Goal: Check status: Check status

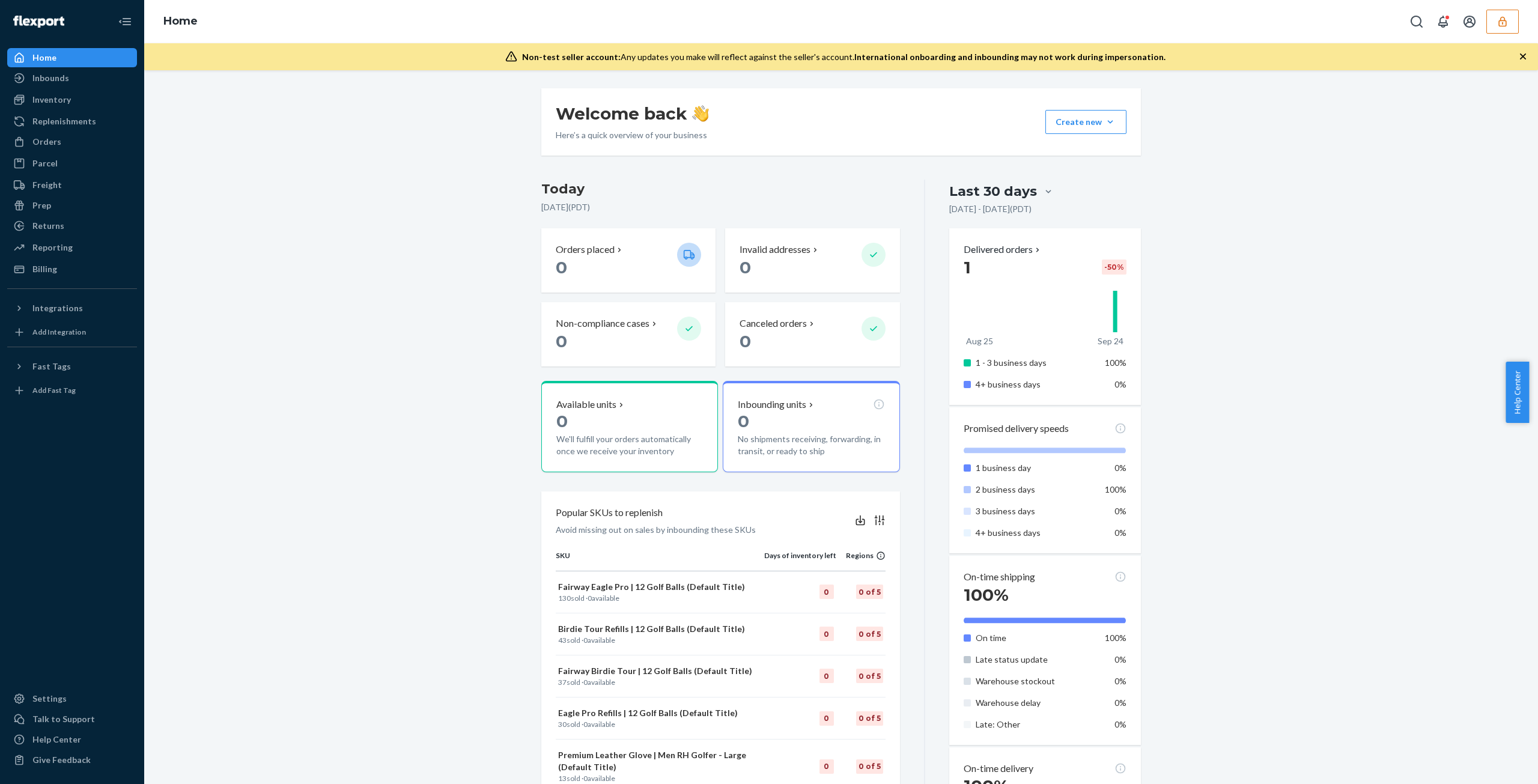
click at [1499, 25] on icon "button" at bounding box center [1502, 21] width 8 height 10
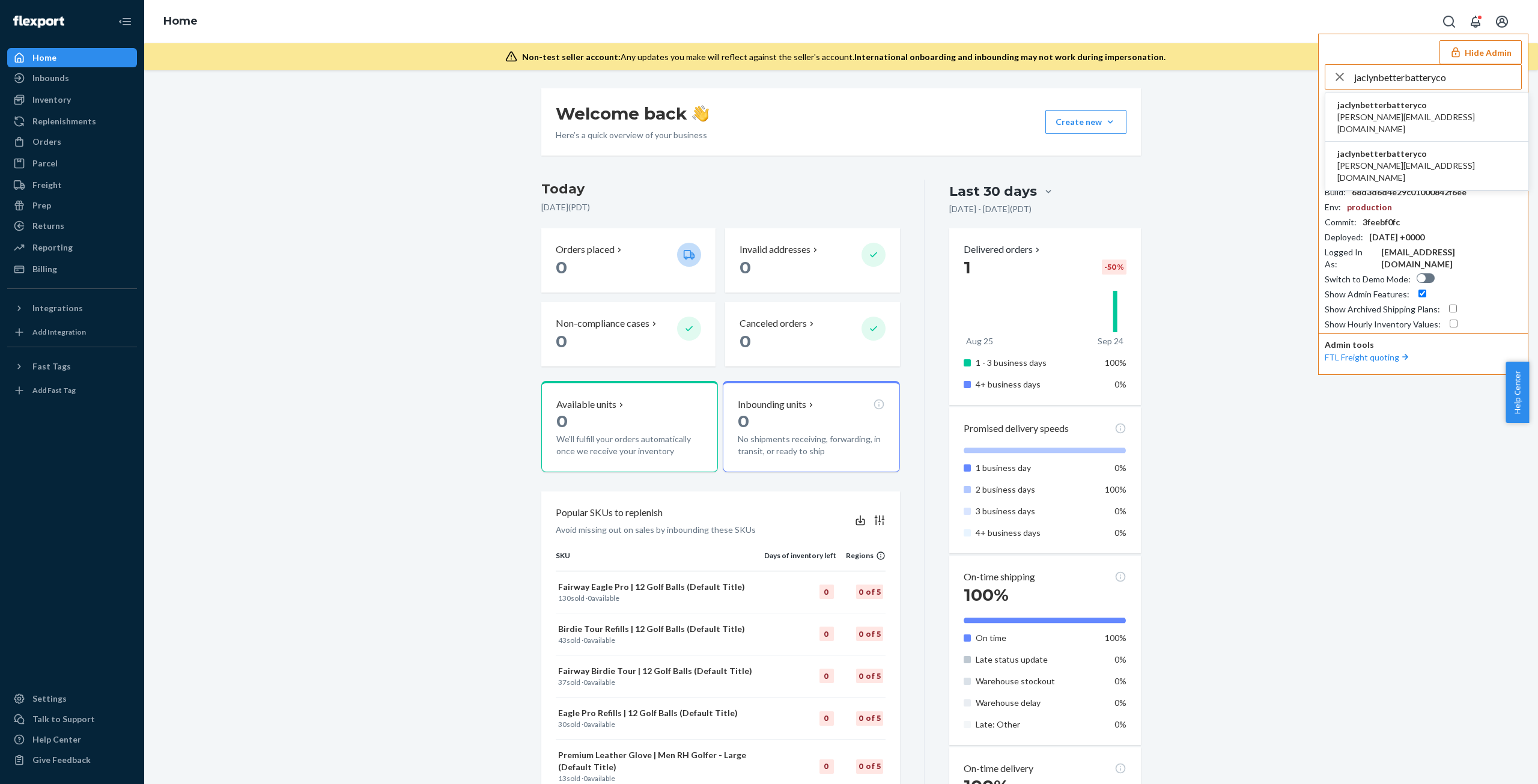
type input "jaclynbetterbatteryco"
click at [1401, 114] on span "[PERSON_NAME][EMAIL_ADDRESS][DOMAIN_NAME]" at bounding box center [1427, 123] width 179 height 24
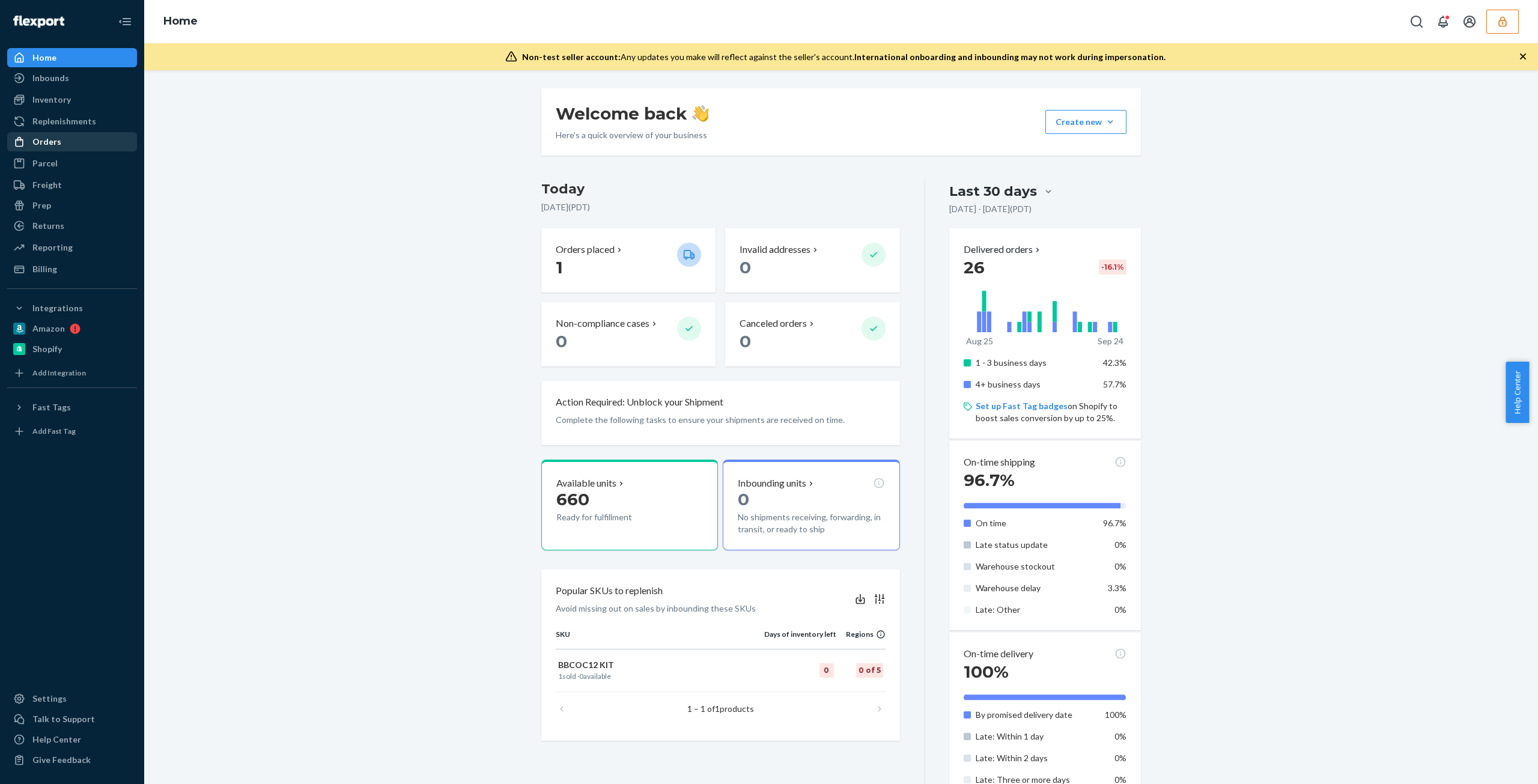
click at [69, 141] on div "Orders" at bounding box center [72, 142] width 127 height 17
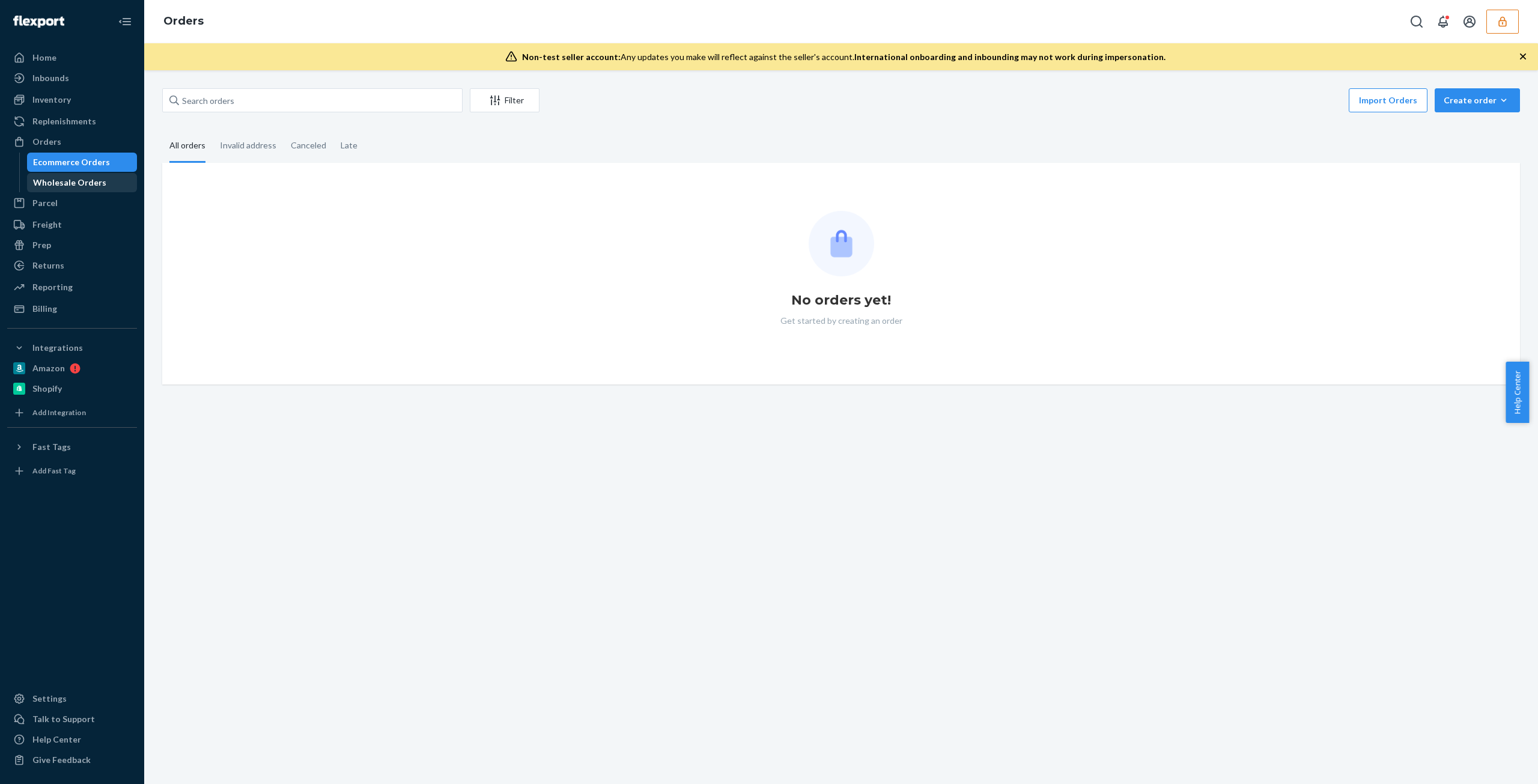
click at [64, 185] on div "Wholesale Orders" at bounding box center [70, 183] width 74 height 12
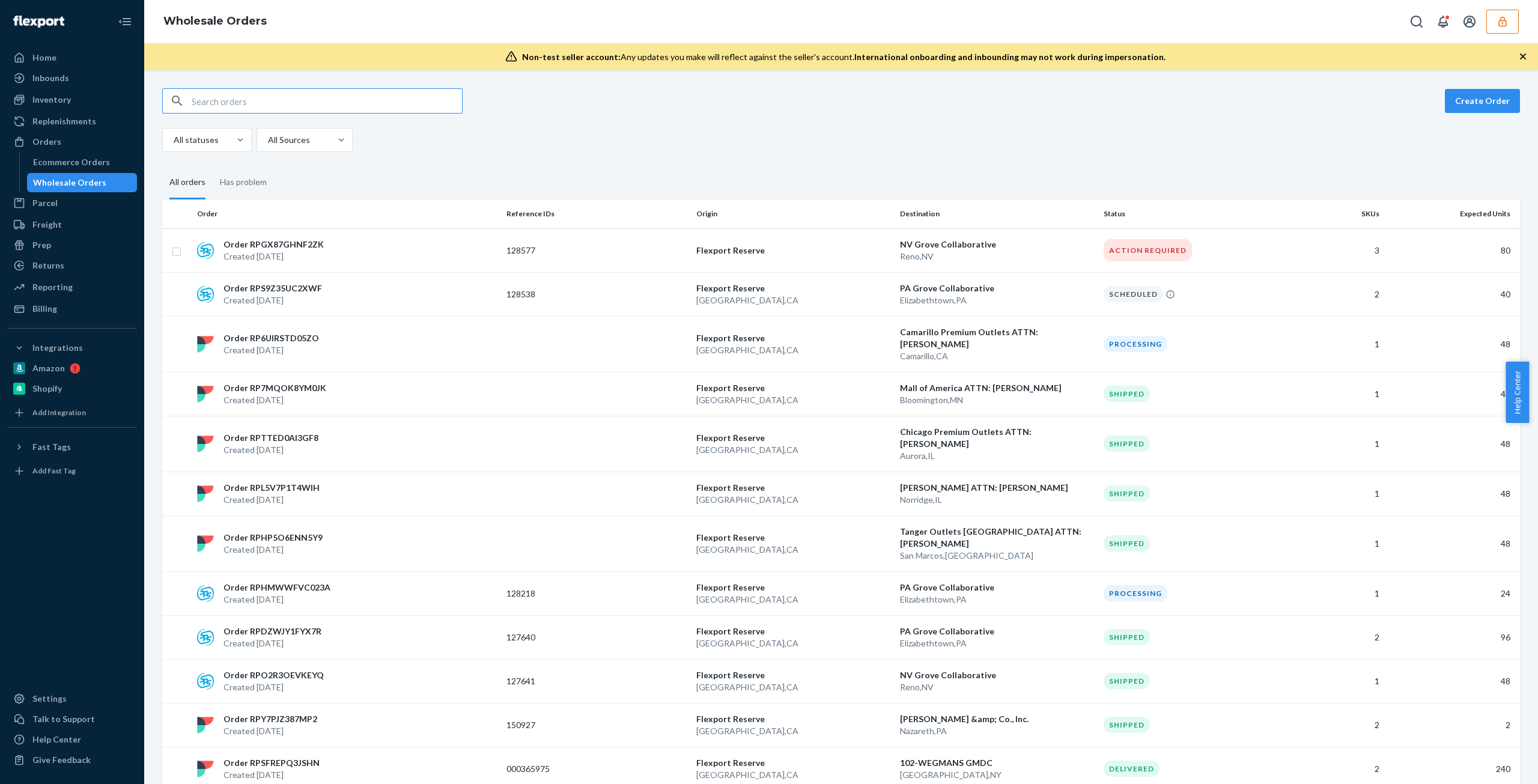
click at [271, 113] on div "Create Order All statuses All Sources" at bounding box center [841, 121] width 1358 height 64
click at [275, 108] on input "text" at bounding box center [327, 101] width 271 height 24
paste input "RPMY2PGU8A6VA"
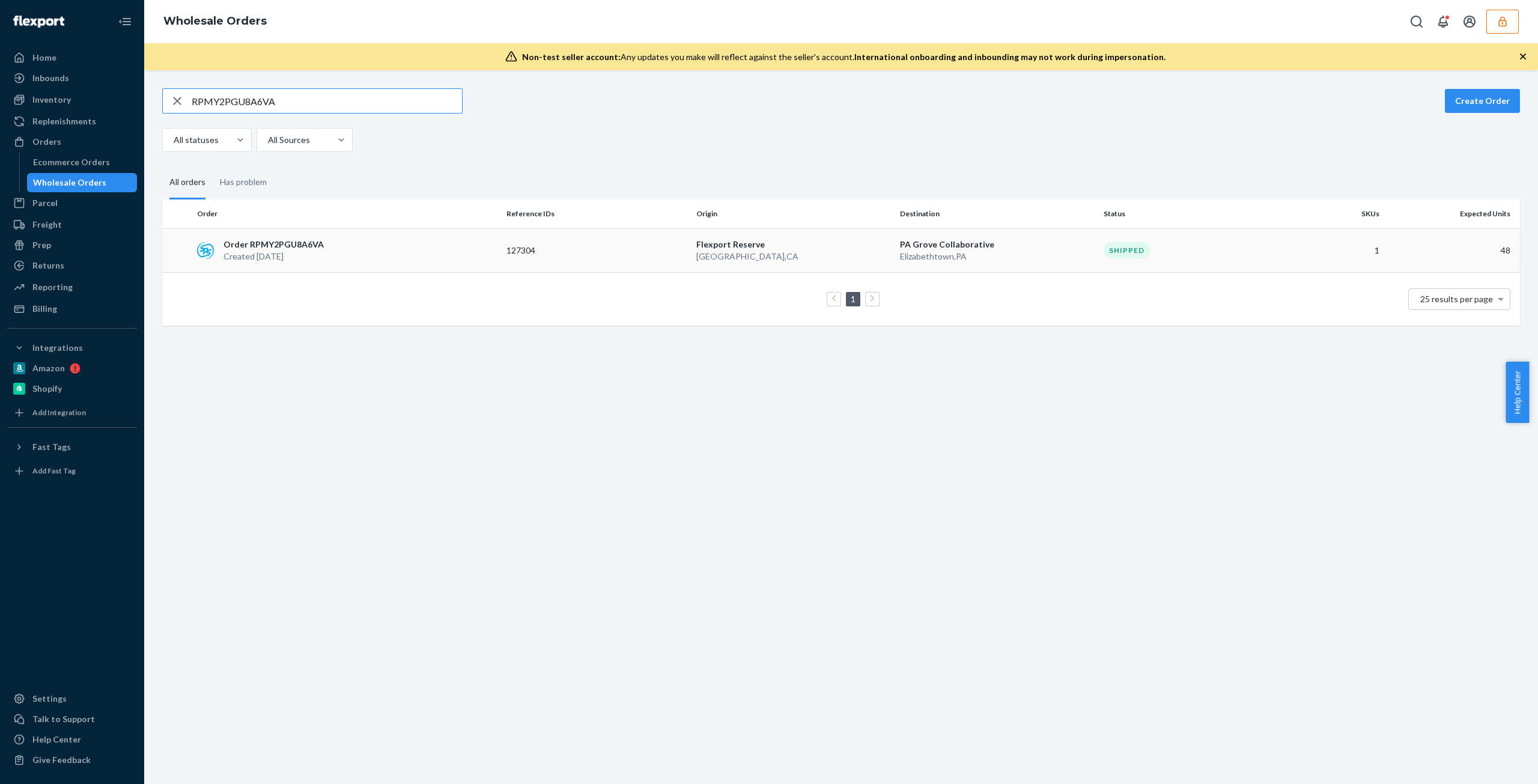
type input "RPMY2PGU8A6VA"
click at [520, 259] on td "127304" at bounding box center [596, 250] width 190 height 44
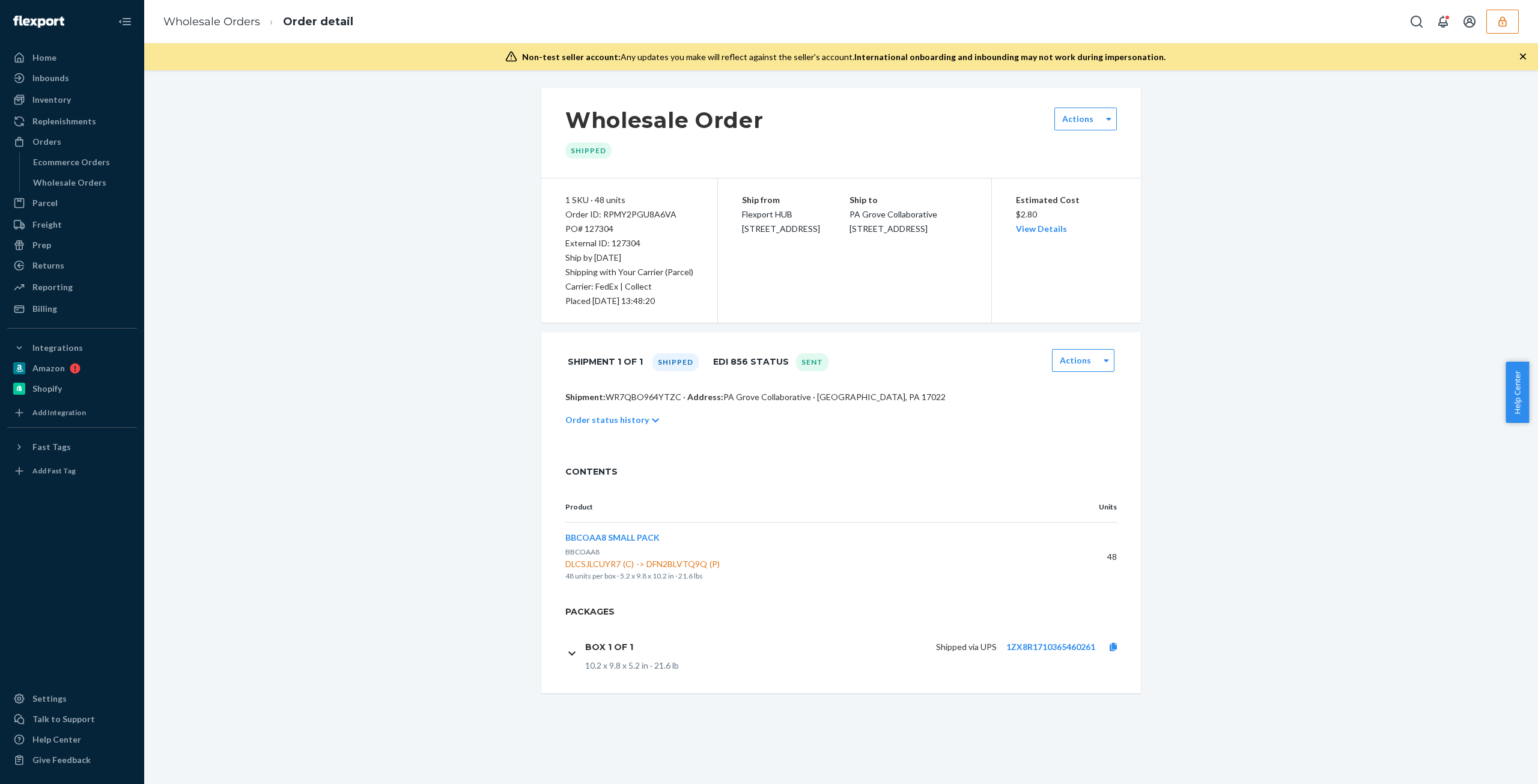
click at [1035, 240] on div "Estimated Cost $2.80 View Details" at bounding box center [1066, 250] width 150 height 144
click at [1043, 229] on link "View Details" at bounding box center [1041, 228] width 51 height 10
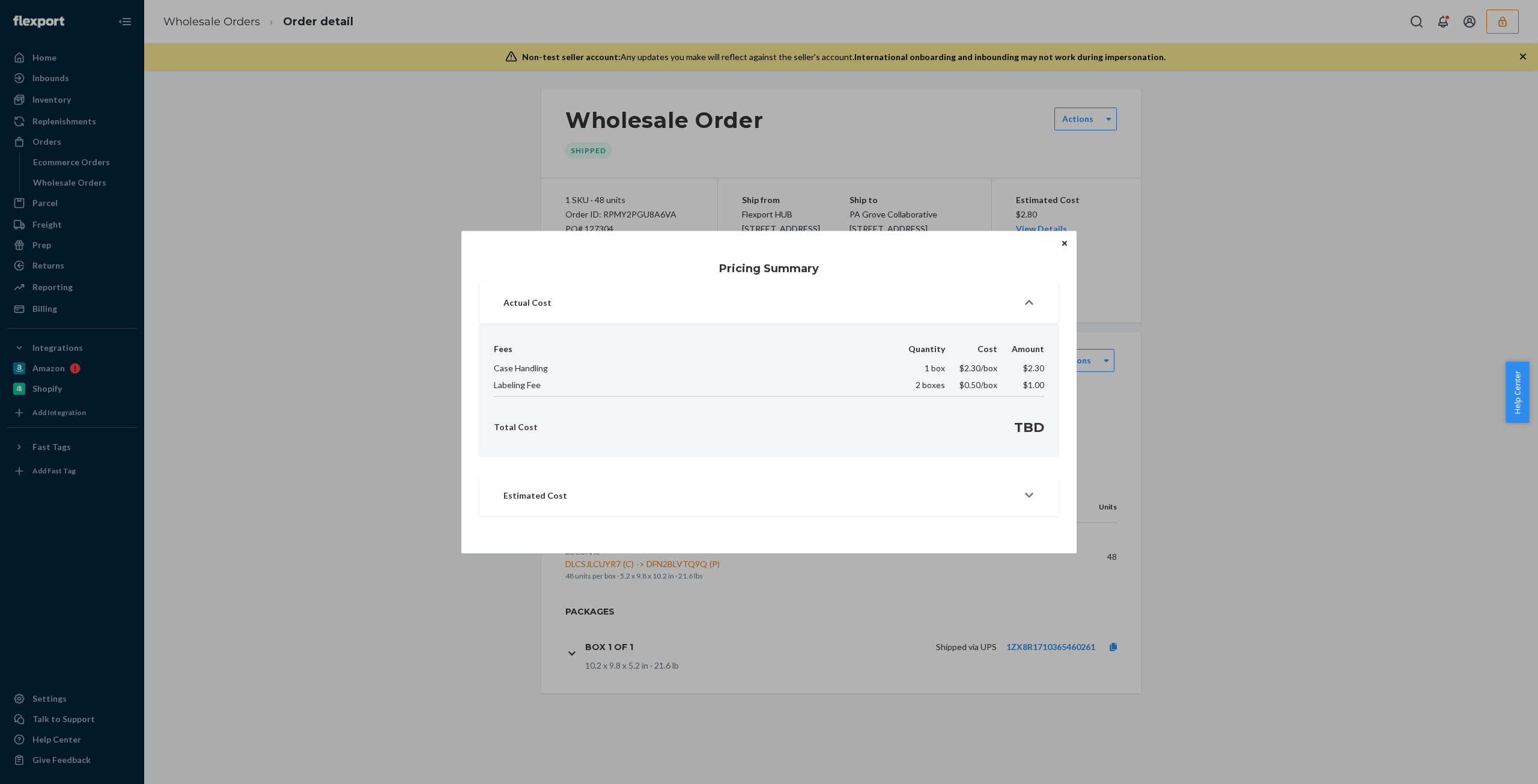
click at [1063, 243] on icon "Close" at bounding box center [1064, 243] width 5 height 5
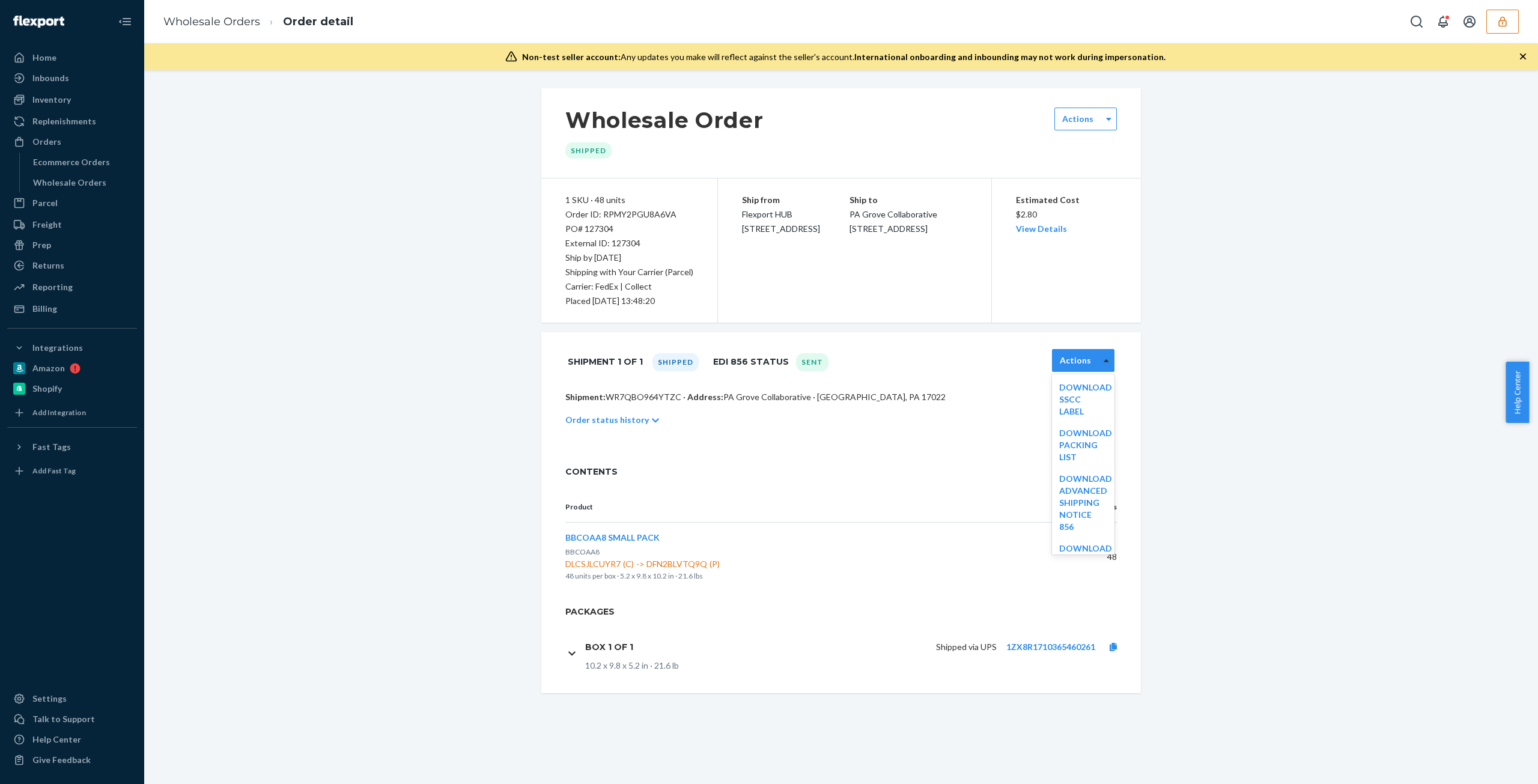
click at [1099, 355] on div at bounding box center [1106, 360] width 15 height 18
click at [1074, 512] on link "Download Purchase Order 850" at bounding box center [1085, 528] width 53 height 34
click at [1062, 450] on link "Download Advanced Shipping Notice 856" at bounding box center [1085, 471] width 53 height 58
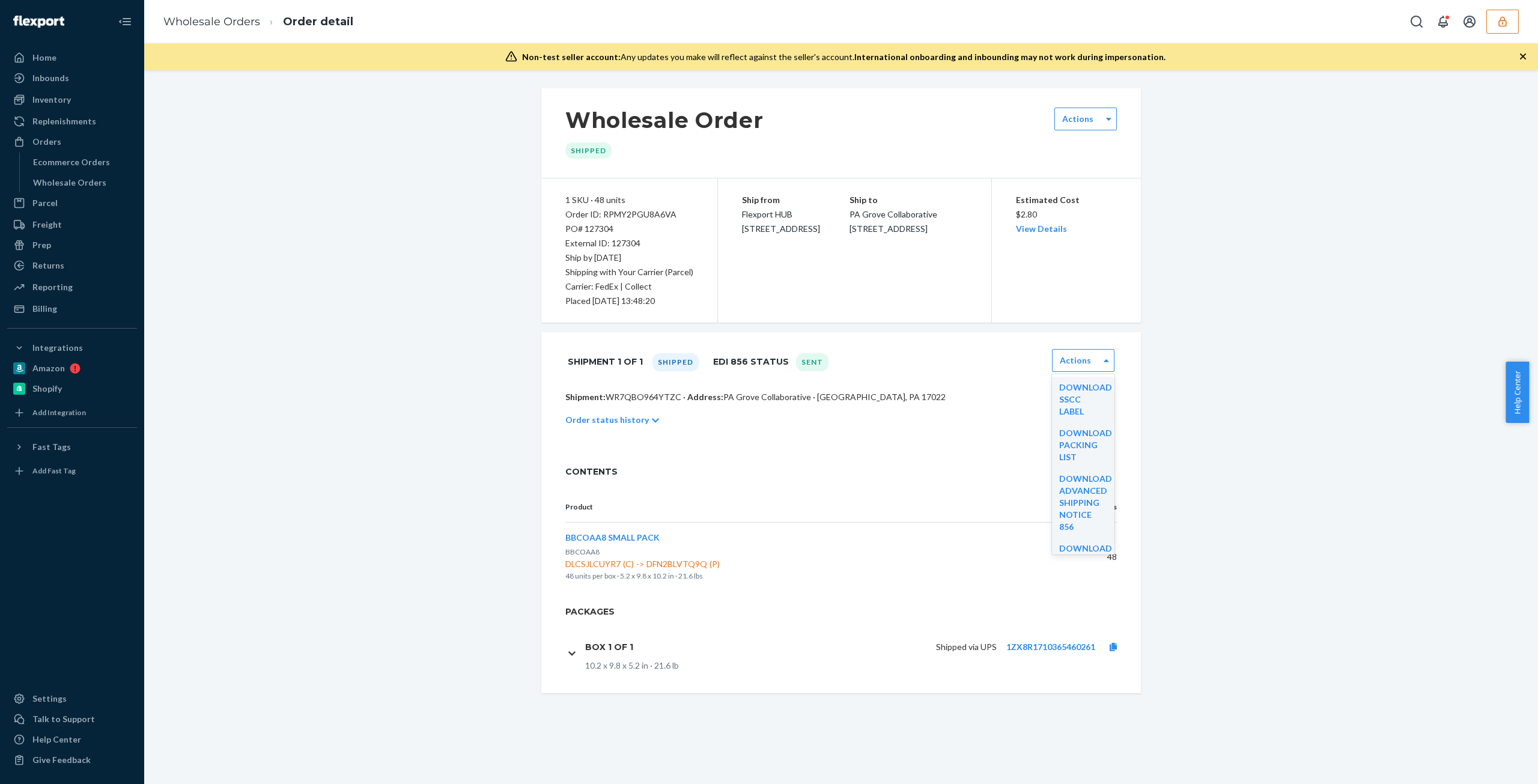
scroll to position [6, 0]
click at [1064, 434] on link "Download Packing List" at bounding box center [1085, 439] width 53 height 34
click at [1082, 398] on div "Download SSCC Label" at bounding box center [1083, 400] width 63 height 46
click at [1086, 368] on div "Actions Download SSCC Label" at bounding box center [1083, 360] width 63 height 23
click at [1075, 399] on link "Download SSCC Label" at bounding box center [1085, 399] width 53 height 34
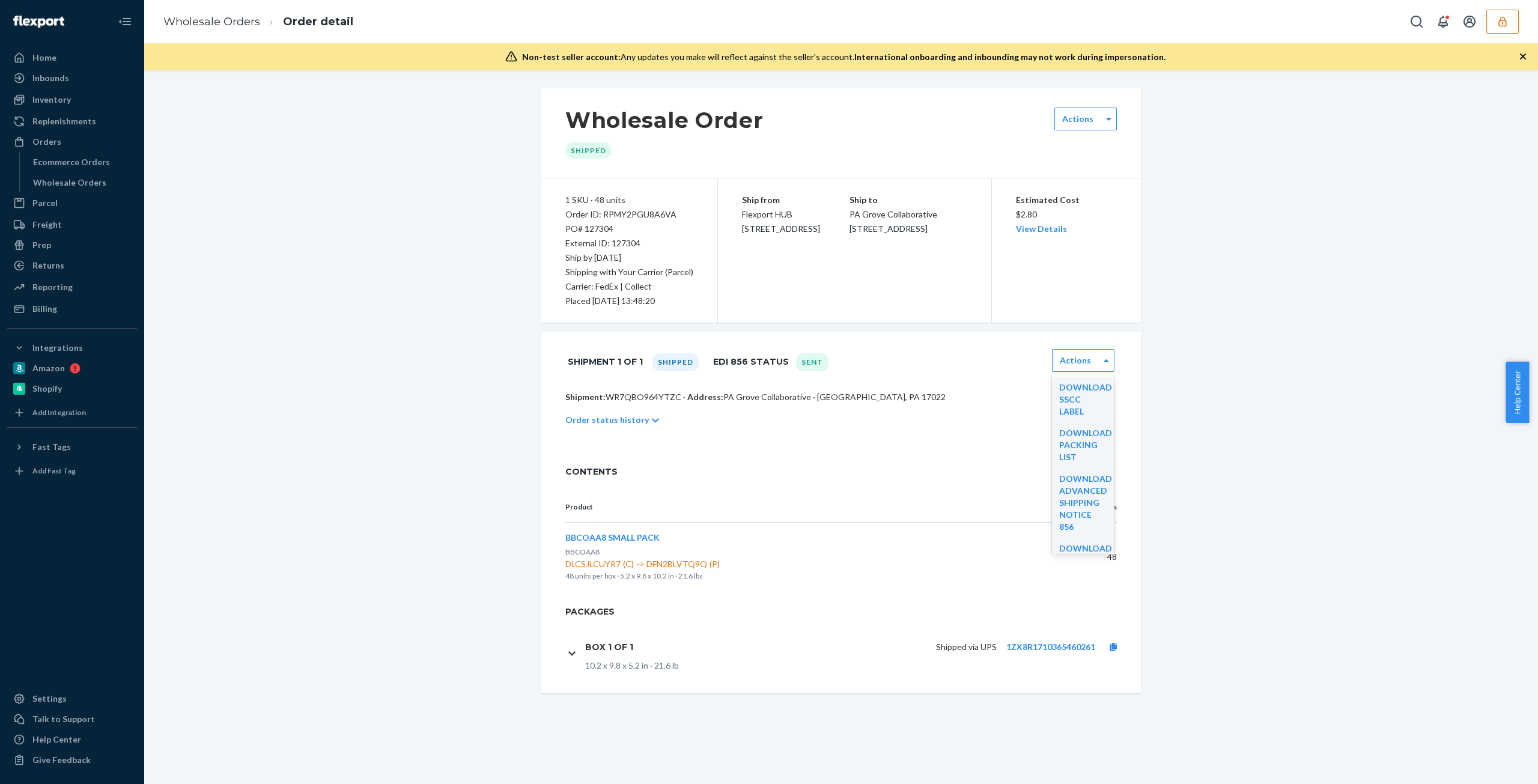
click at [866, 572] on p "48 units per box · 5.2 x 9.8 x 10.2 in · 21.6 lbs" at bounding box center [806, 576] width 482 height 12
click at [1511, 9] on div "Wholesale Orders Order detail" at bounding box center [841, 22] width 1394 height 43
click at [1528, 19] on div "Wholesale Orders Order detail" at bounding box center [841, 22] width 1394 height 43
click at [1513, 16] on button "button" at bounding box center [1502, 22] width 33 height 24
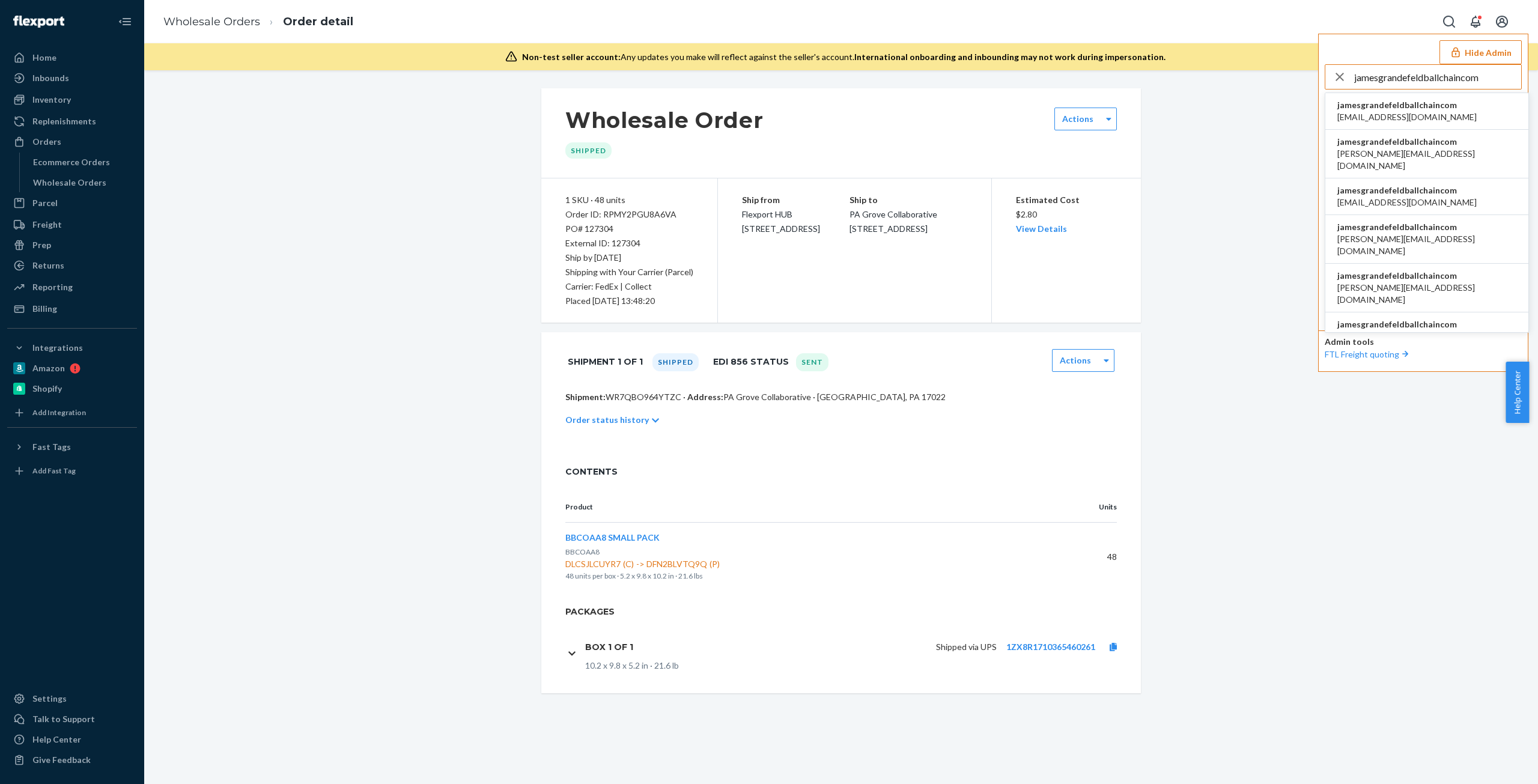
type input "jamesgrandefeldballchaincom"
click at [1382, 104] on span "jamesgrandefeldballchaincom" at bounding box center [1407, 105] width 139 height 12
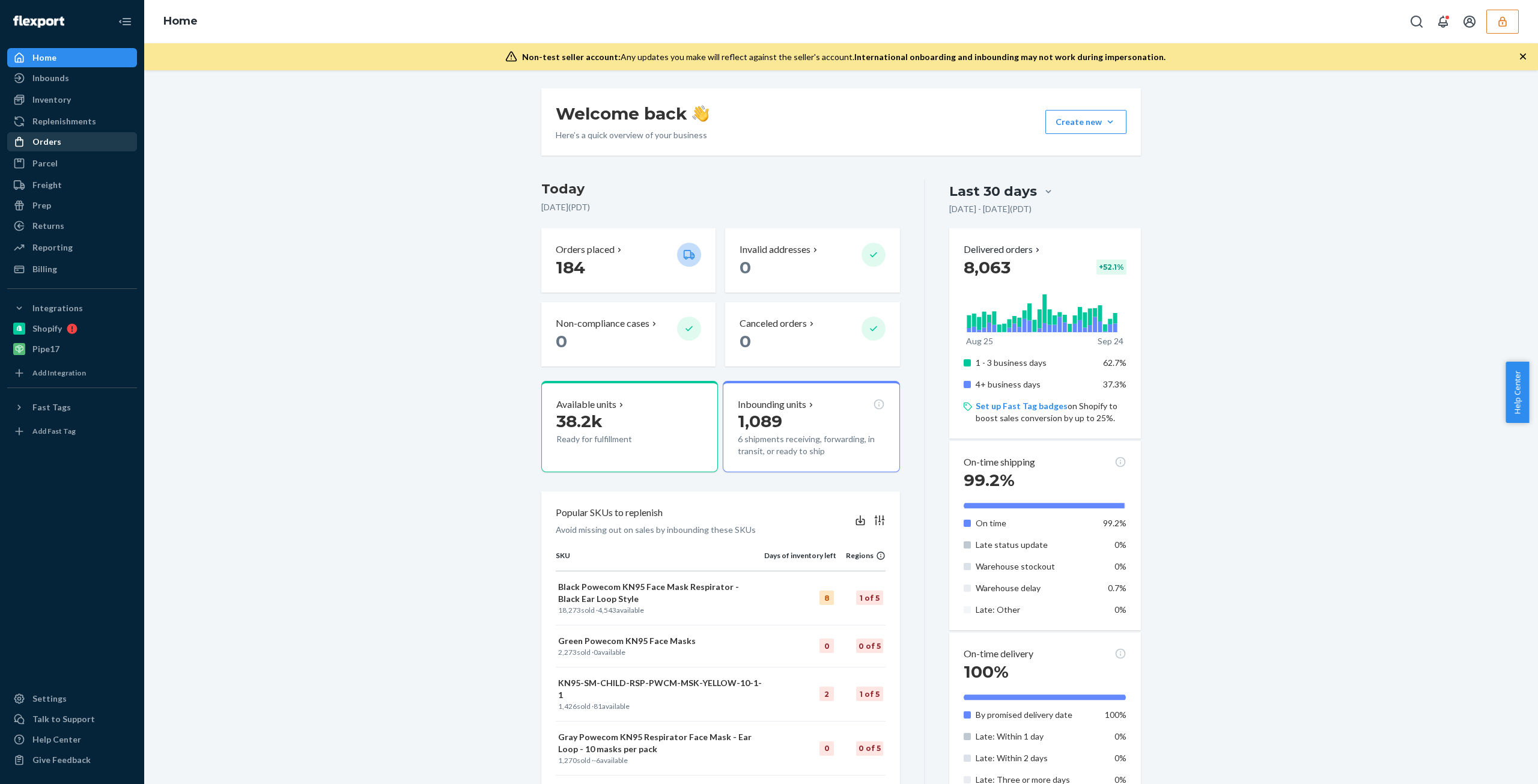
click at [52, 148] on div "Orders" at bounding box center [72, 142] width 127 height 17
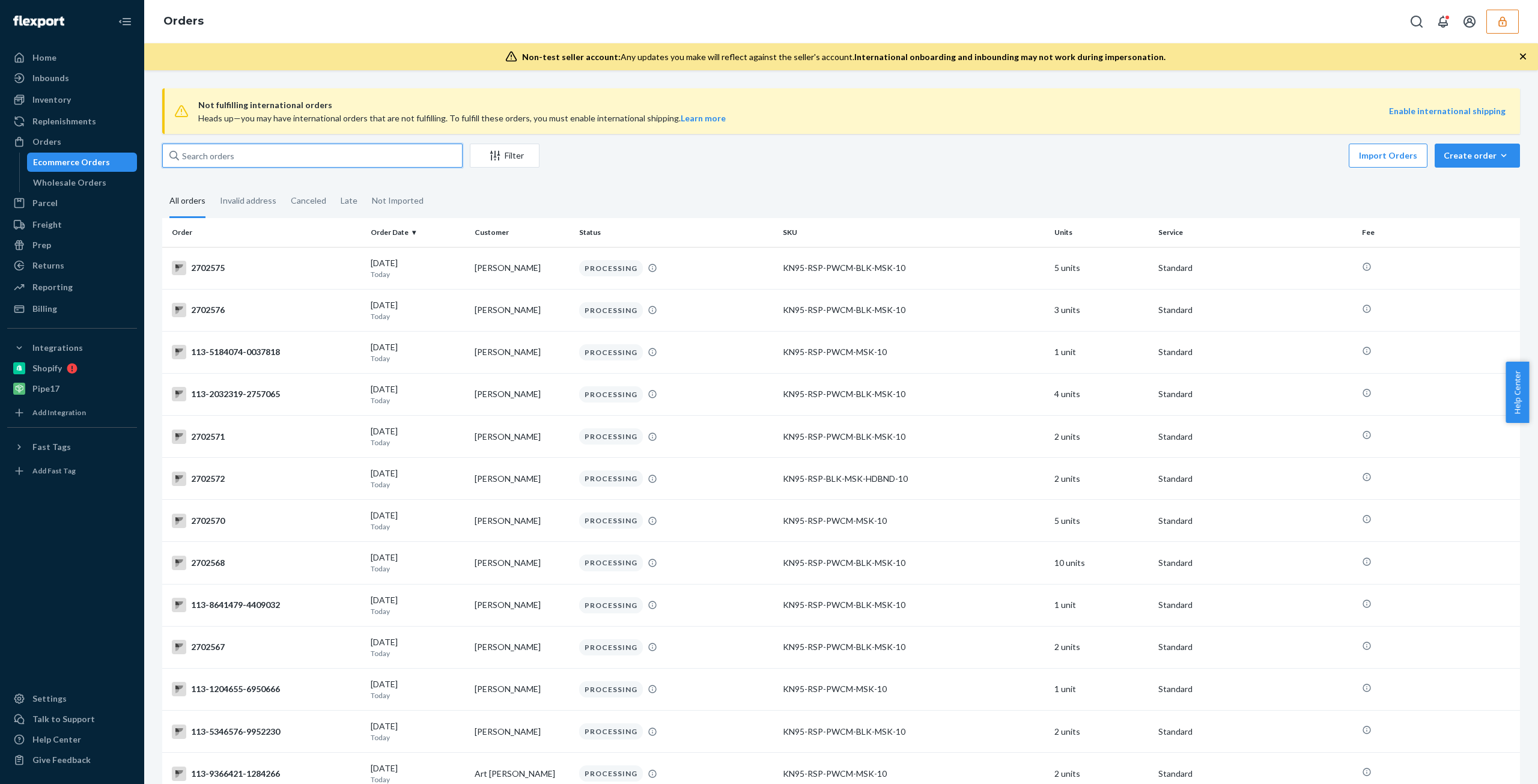
click at [362, 158] on input "text" at bounding box center [312, 155] width 300 height 24
paste input "2688257"
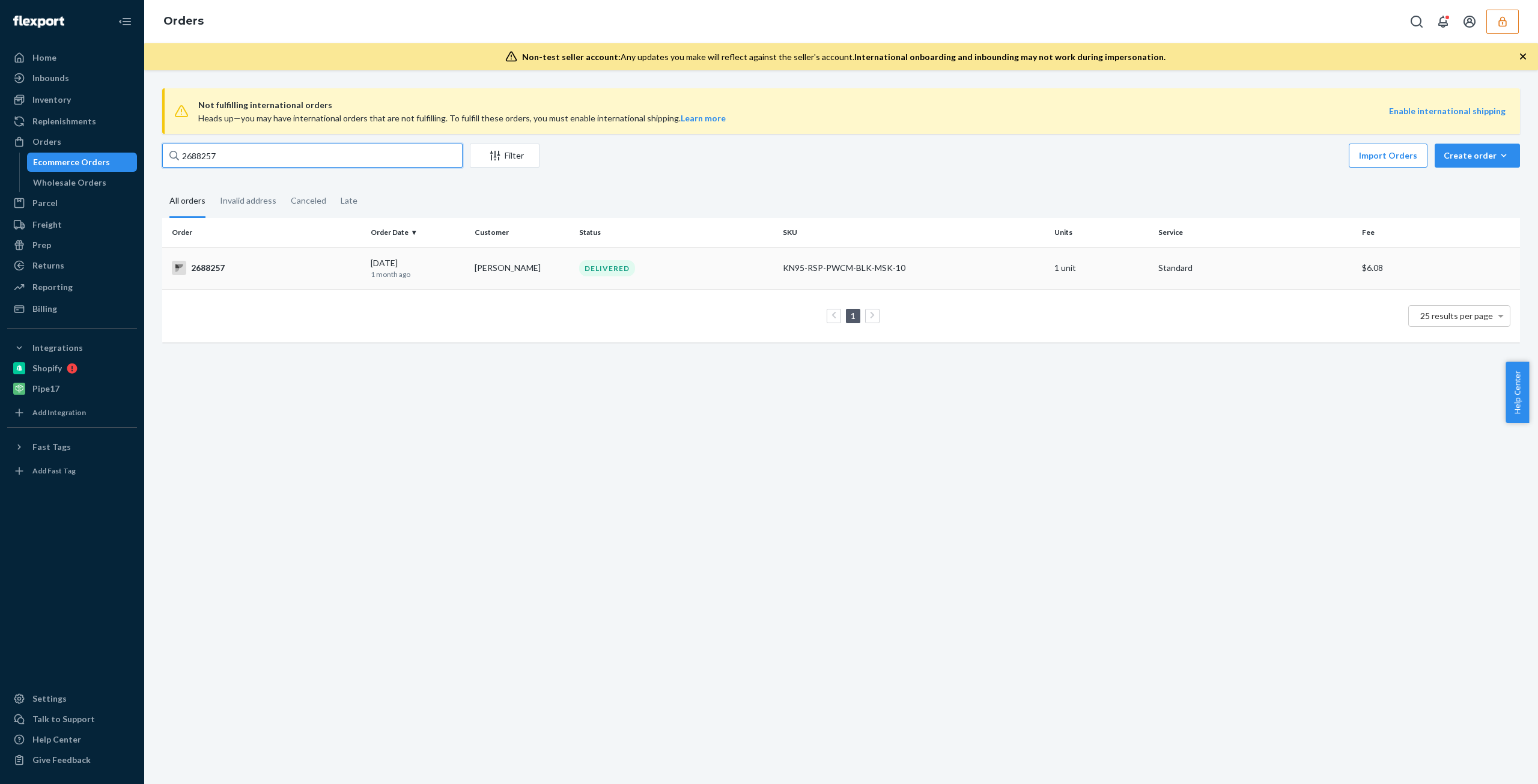
type input "2688257"
click at [792, 254] on td "KN95-RSP-PWCM-BLK-MSK-10" at bounding box center [914, 268] width 272 height 42
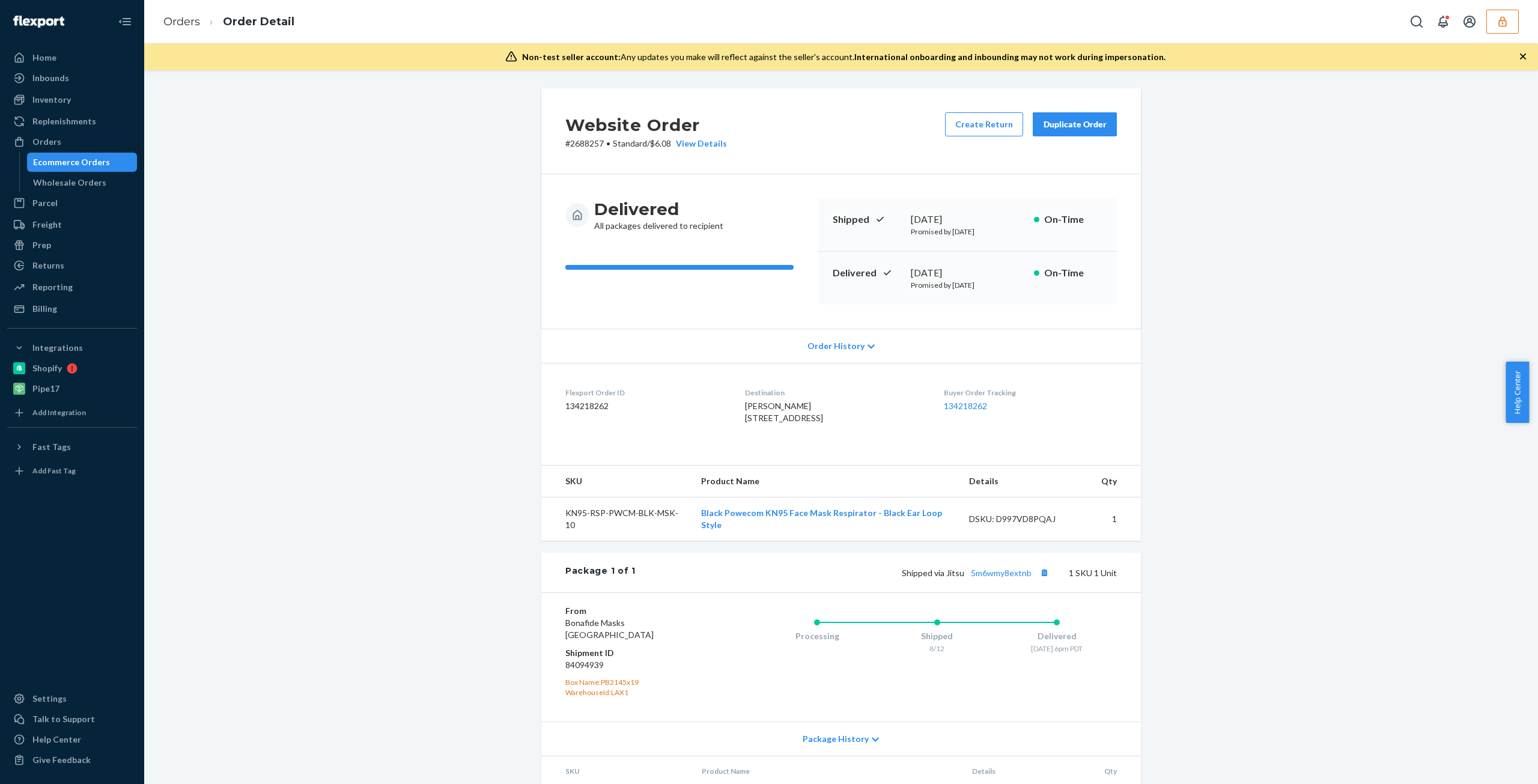
click at [836, 337] on div "Order History" at bounding box center [841, 345] width 600 height 34
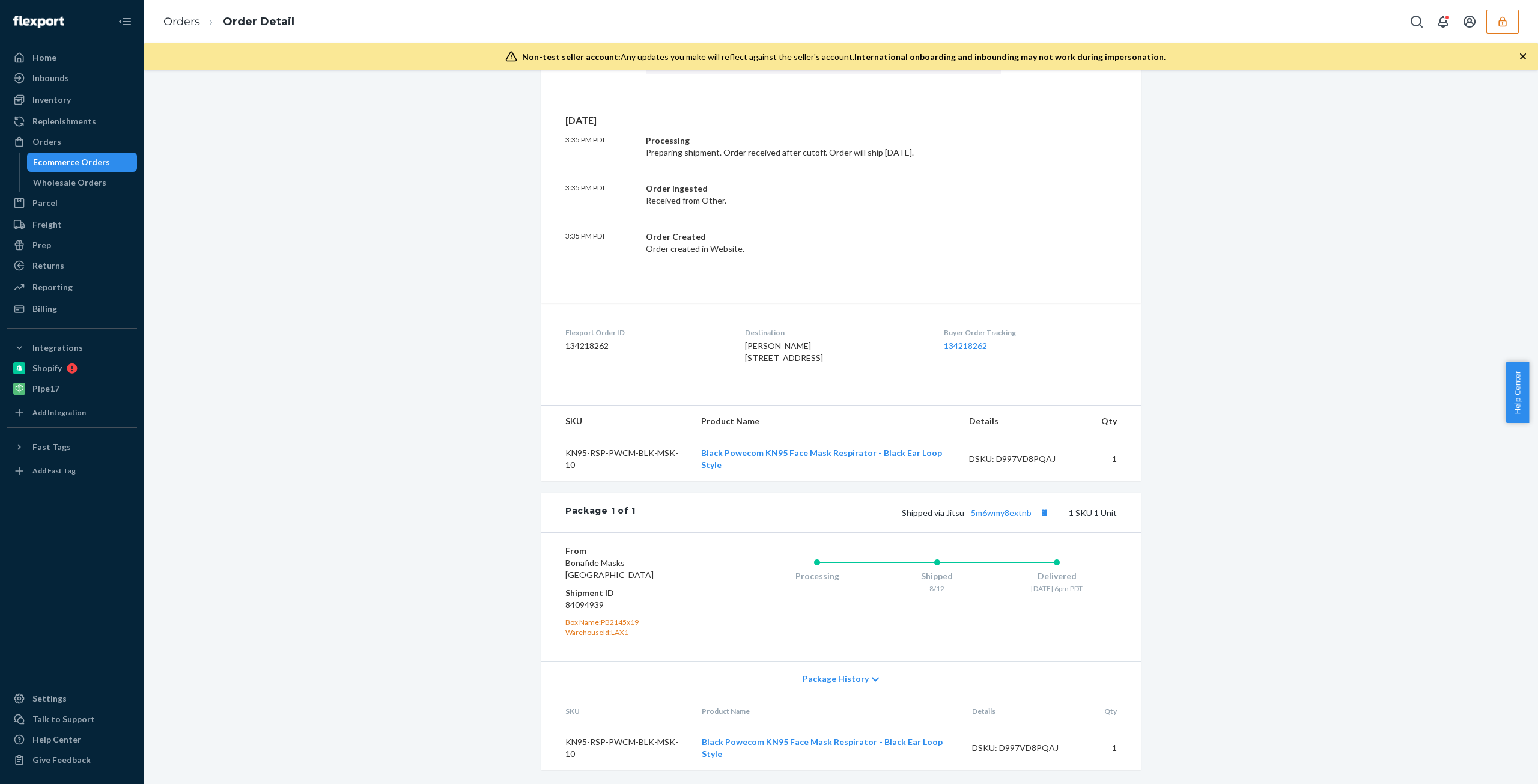
scroll to position [520, 0]
click at [853, 351] on div "Gary Wong 550 Williamsburg Ct Thousand Oaks, CA 91361-4932 US" at bounding box center [834, 352] width 179 height 24
click at [1001, 510] on link "5m6wmy8extnb" at bounding box center [1001, 512] width 61 height 10
click at [668, 589] on dt "Shipment ID" at bounding box center [637, 593] width 143 height 12
click at [875, 680] on div "Package History" at bounding box center [841, 679] width 600 height 34
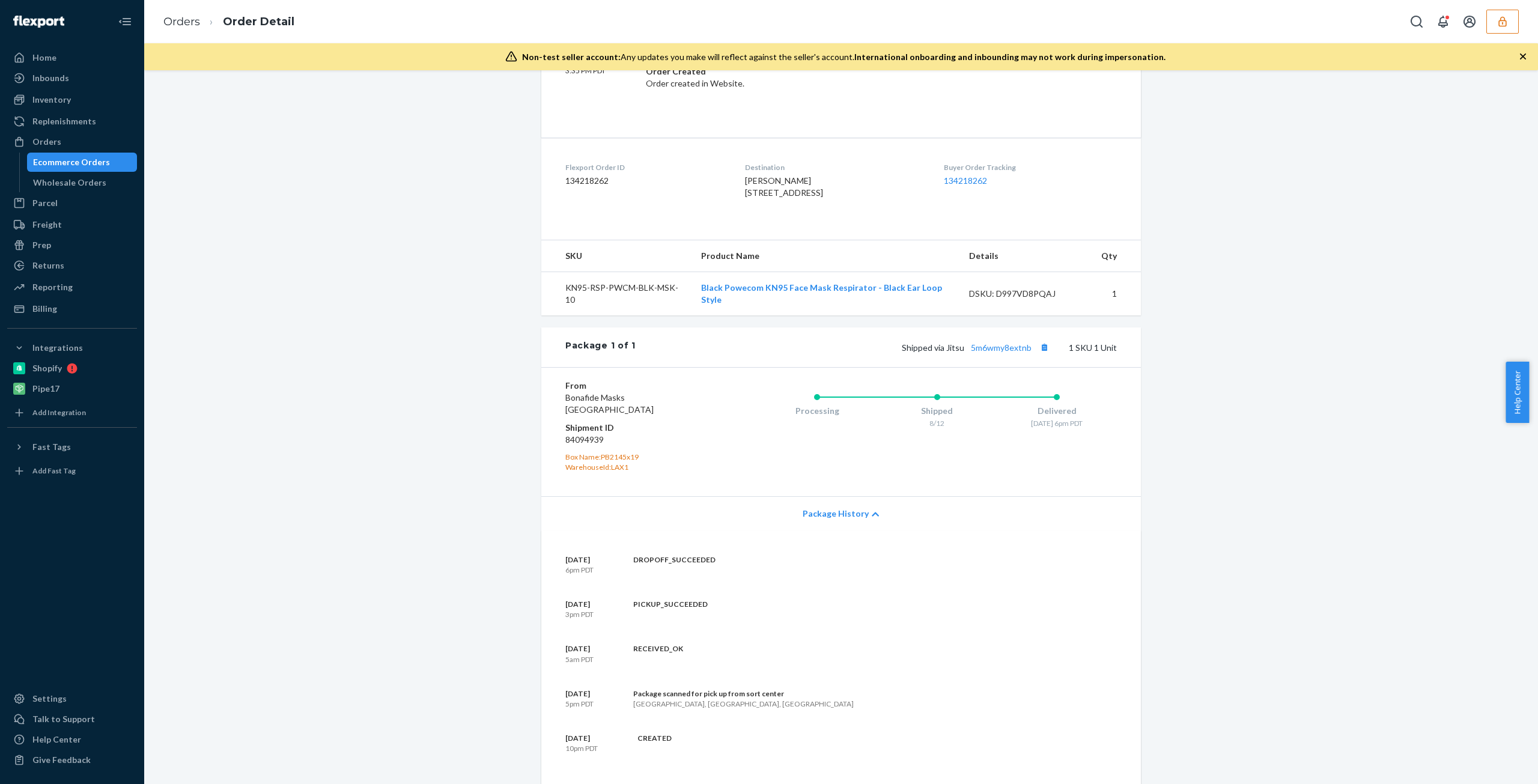
scroll to position [760, 0]
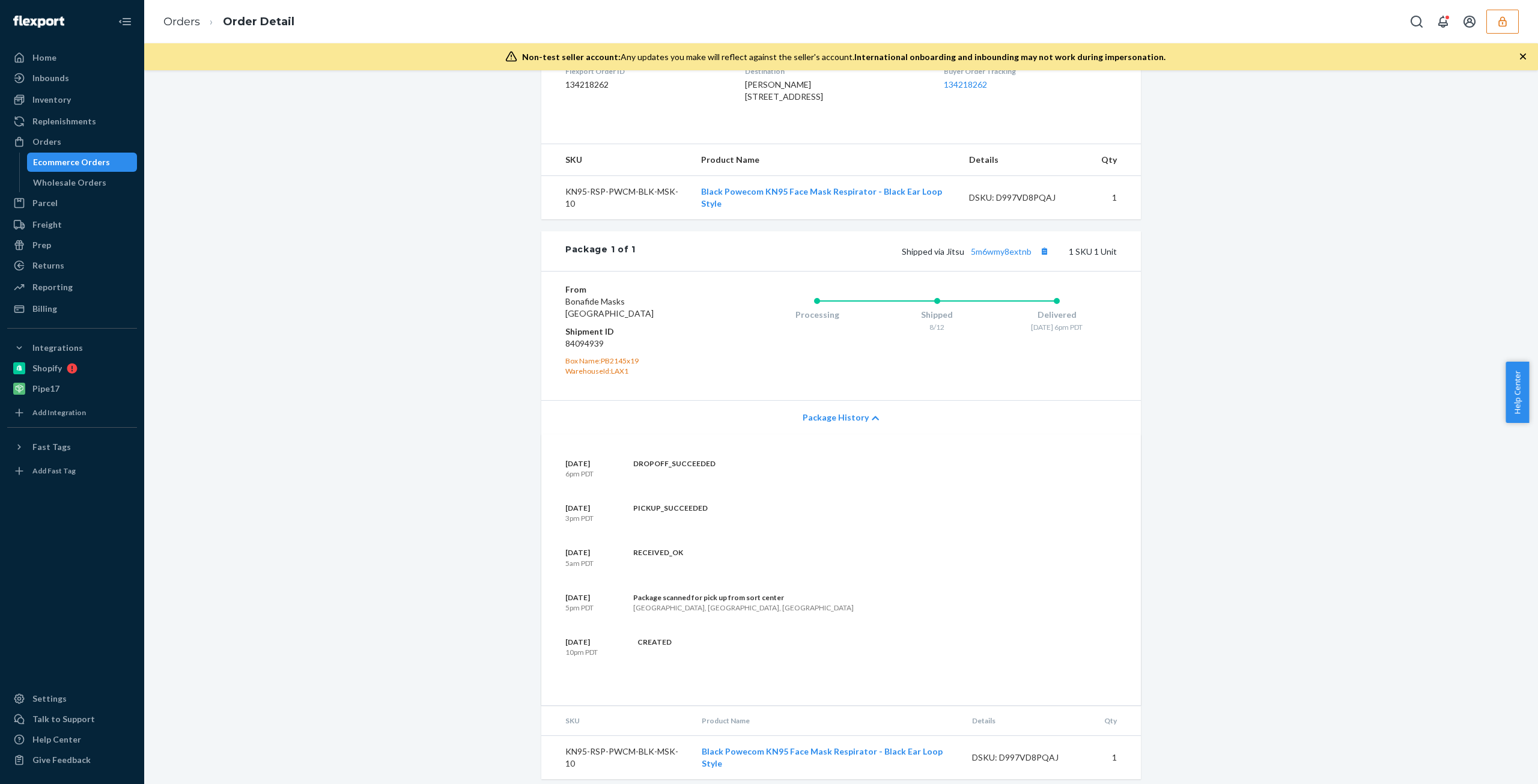
click at [830, 424] on span "Package History" at bounding box center [836, 418] width 66 height 12
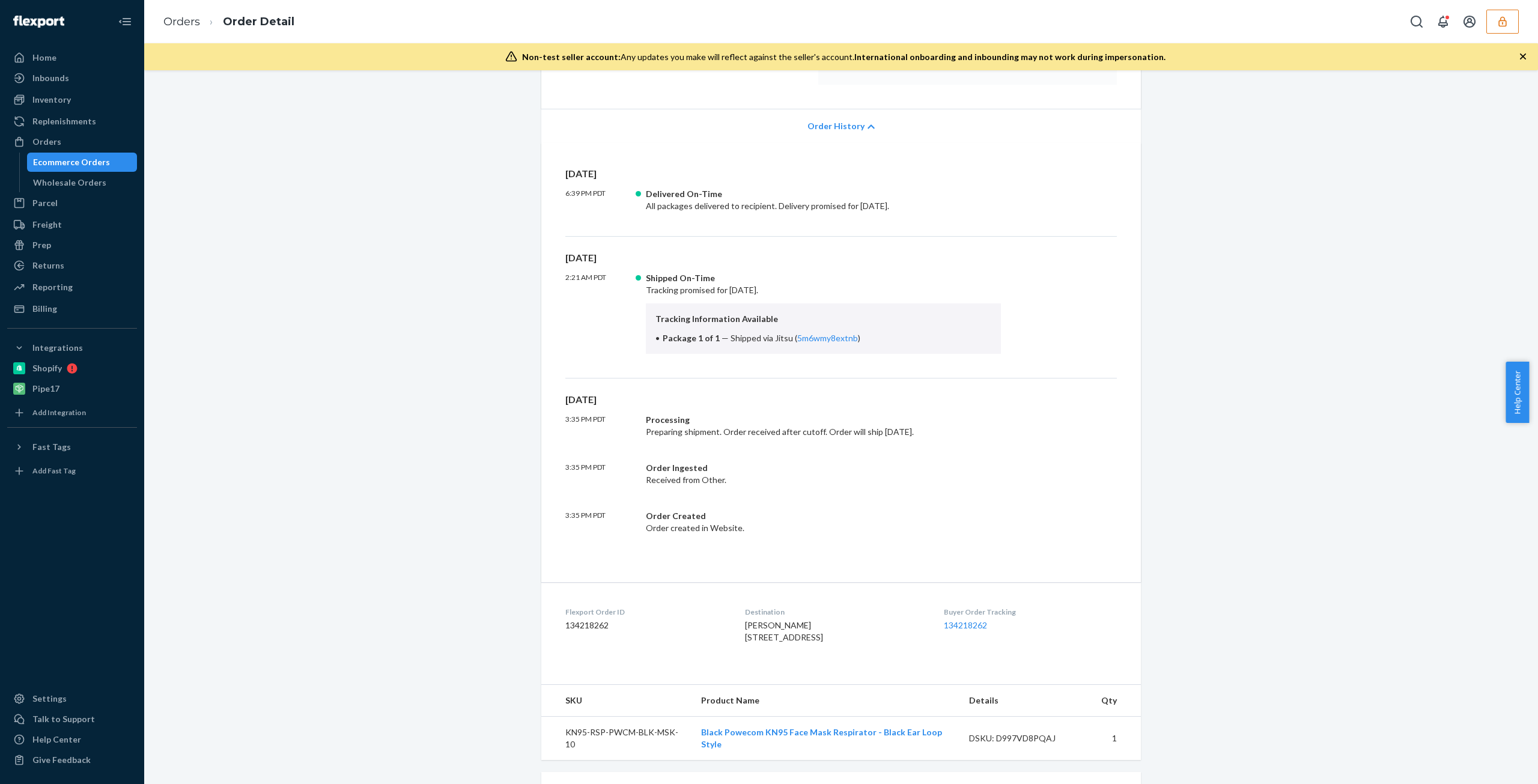
scroll to position [0, 0]
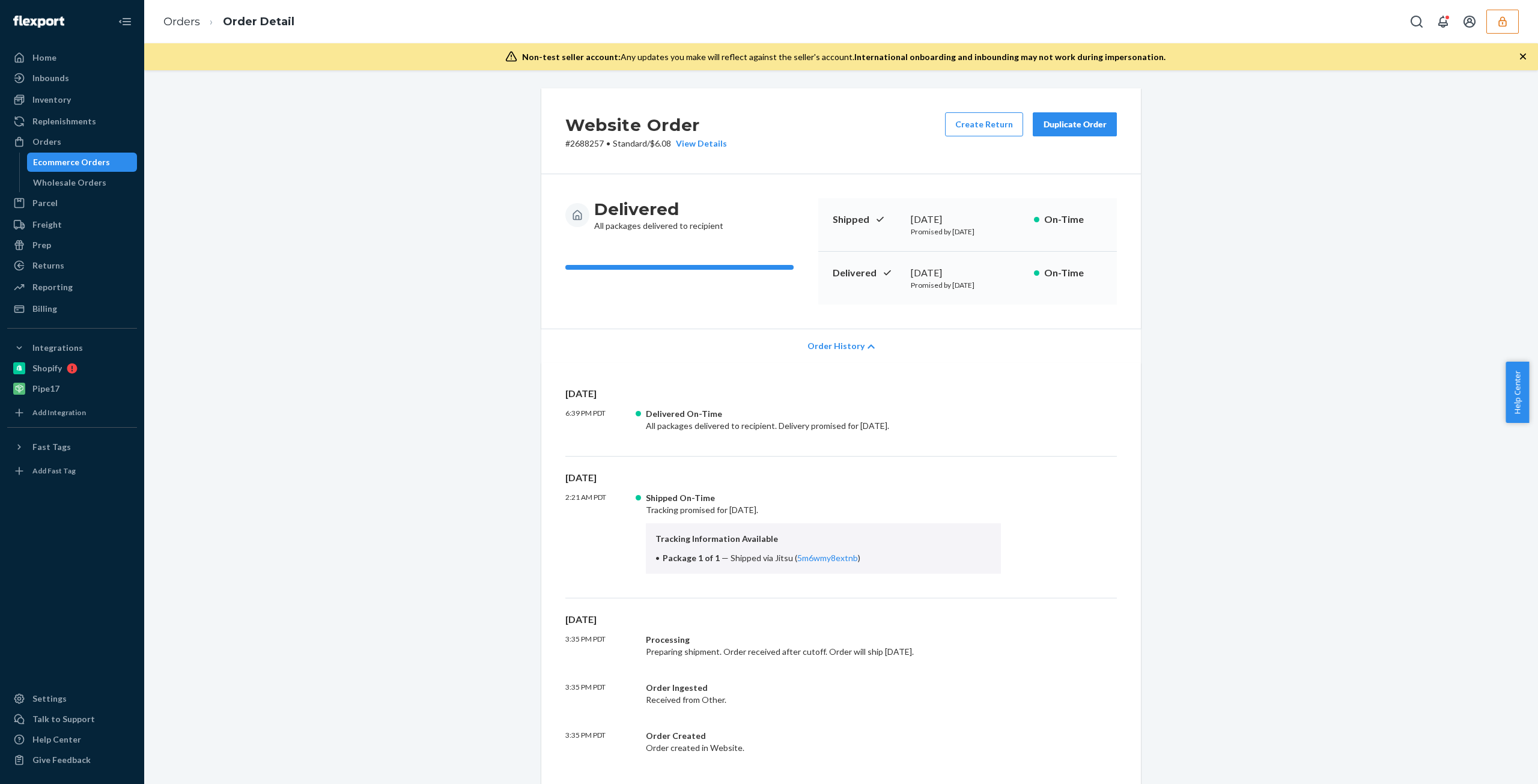
click at [835, 347] on span "Order History" at bounding box center [836, 346] width 57 height 12
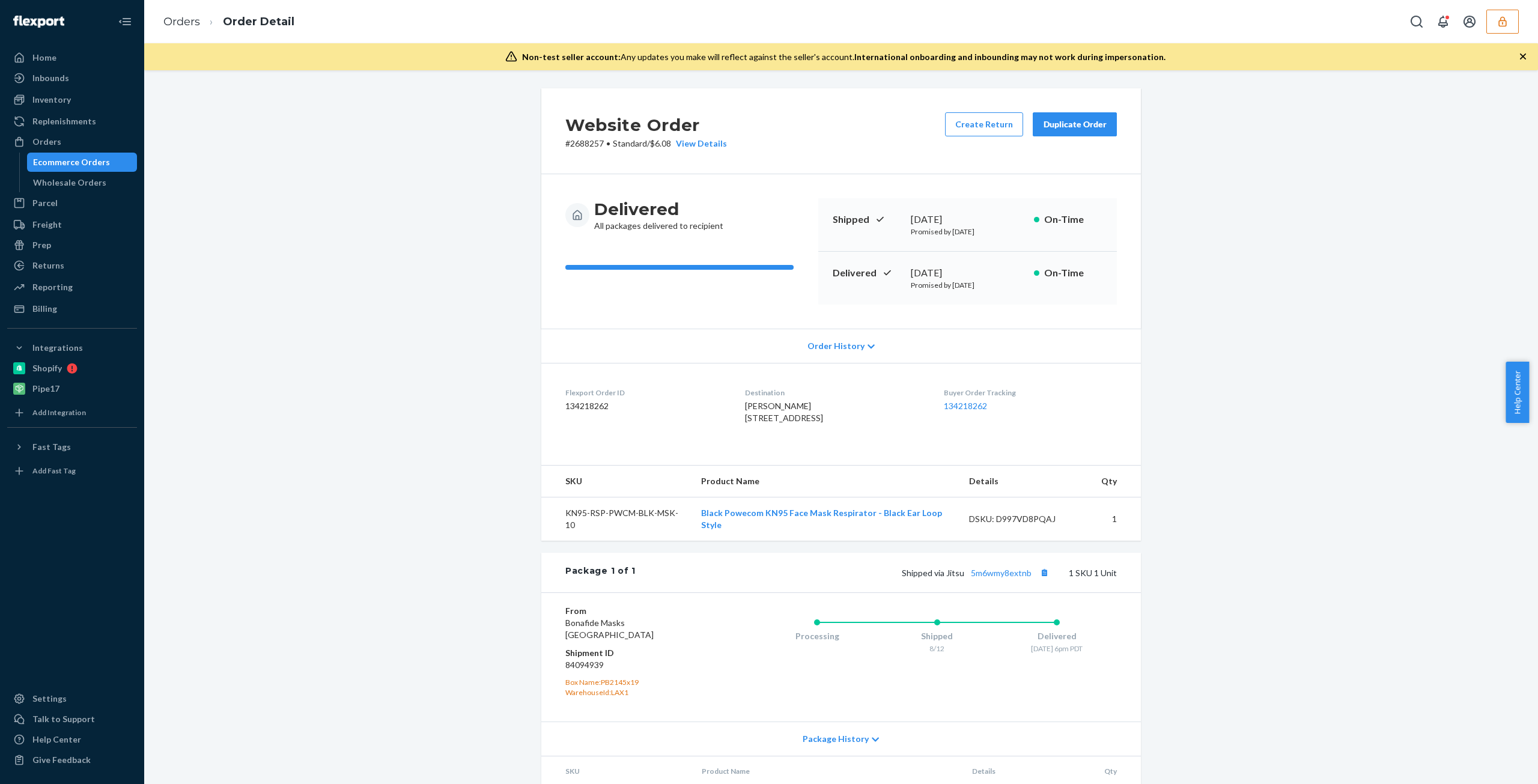
click at [835, 347] on span "Order History" at bounding box center [836, 346] width 57 height 12
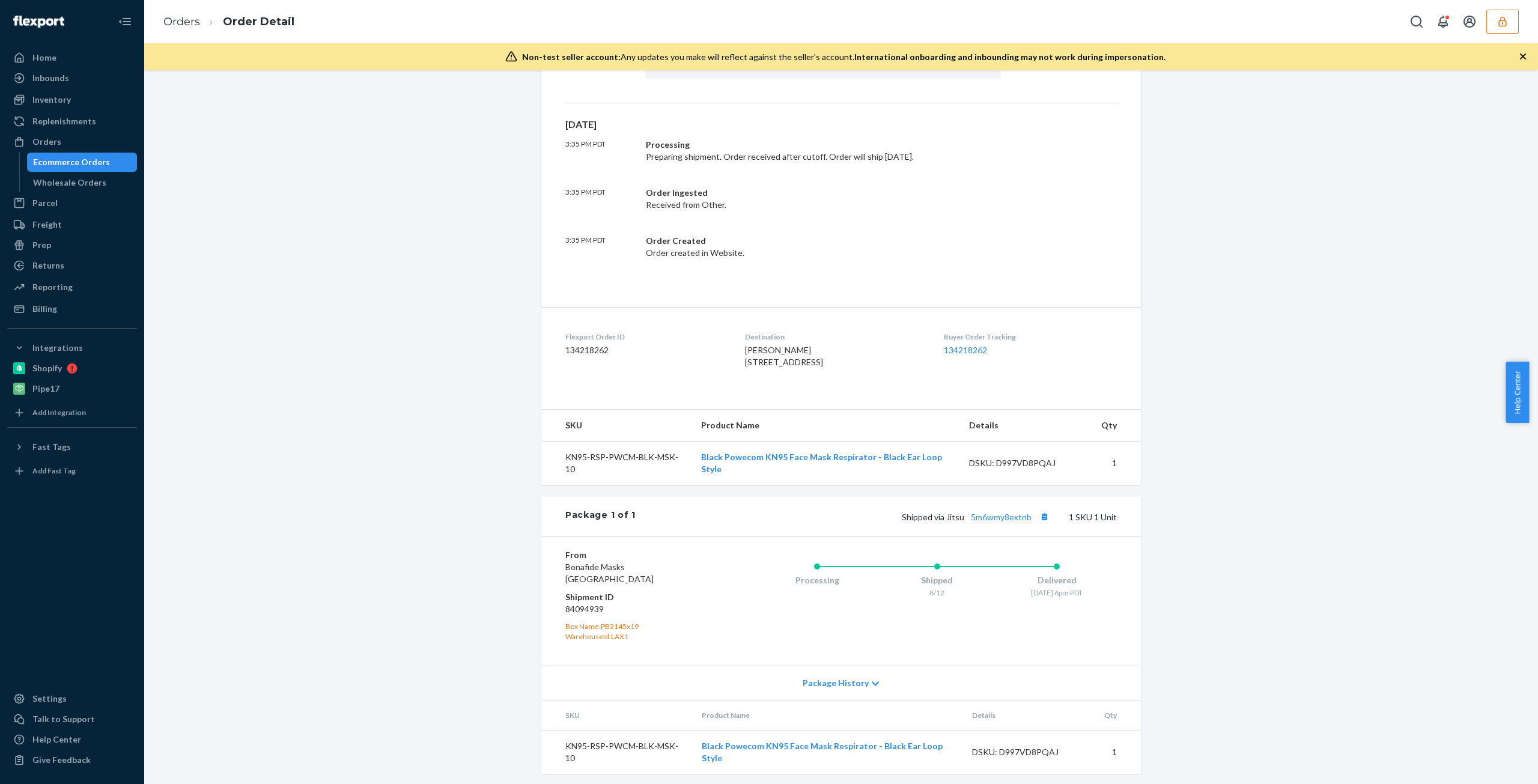
scroll to position [520, 0]
drag, startPoint x: 853, startPoint y: 673, endPoint x: 860, endPoint y: 671, distance: 7.3
click at [854, 673] on span "Package History" at bounding box center [836, 679] width 66 height 12
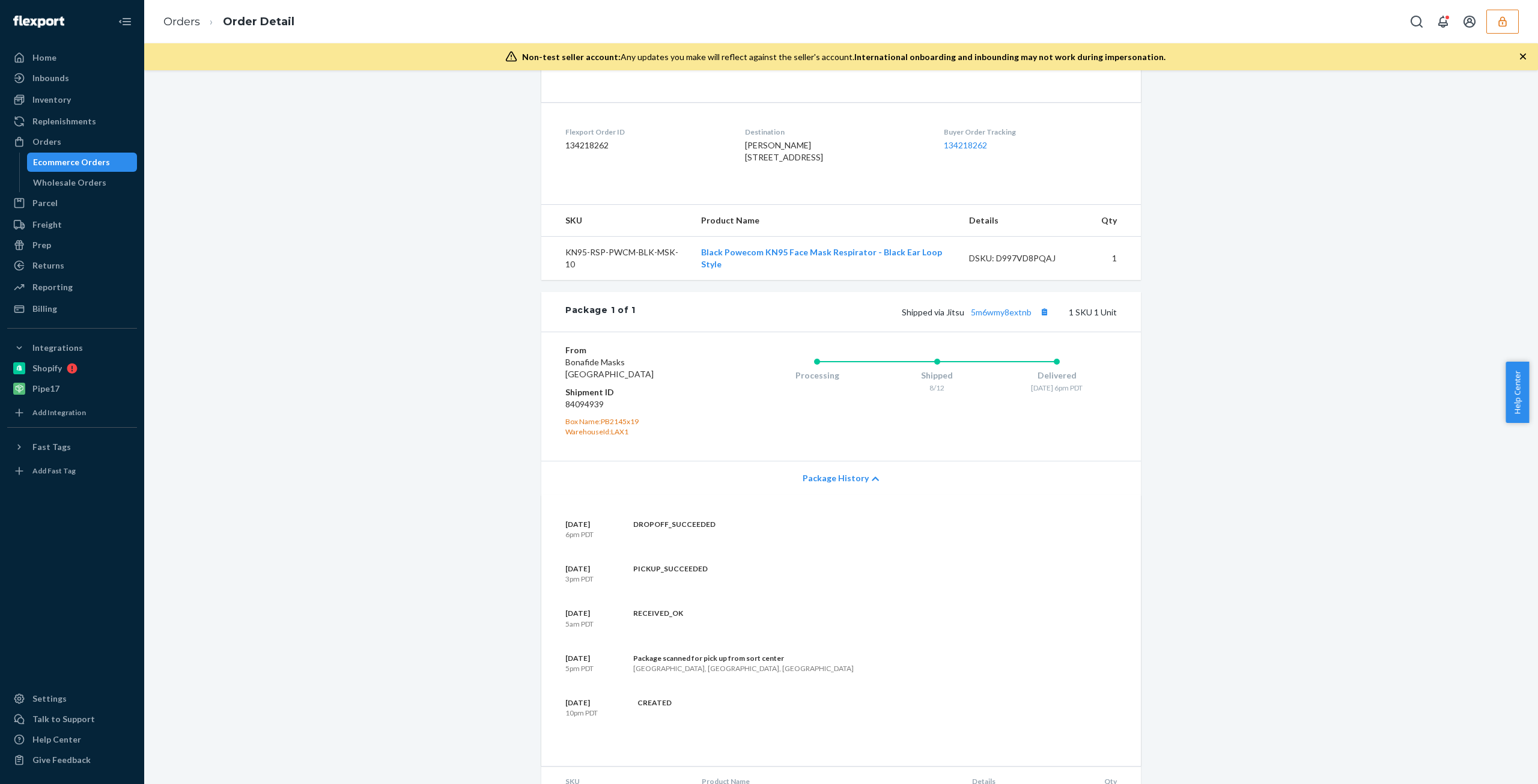
scroll to position [792, 0]
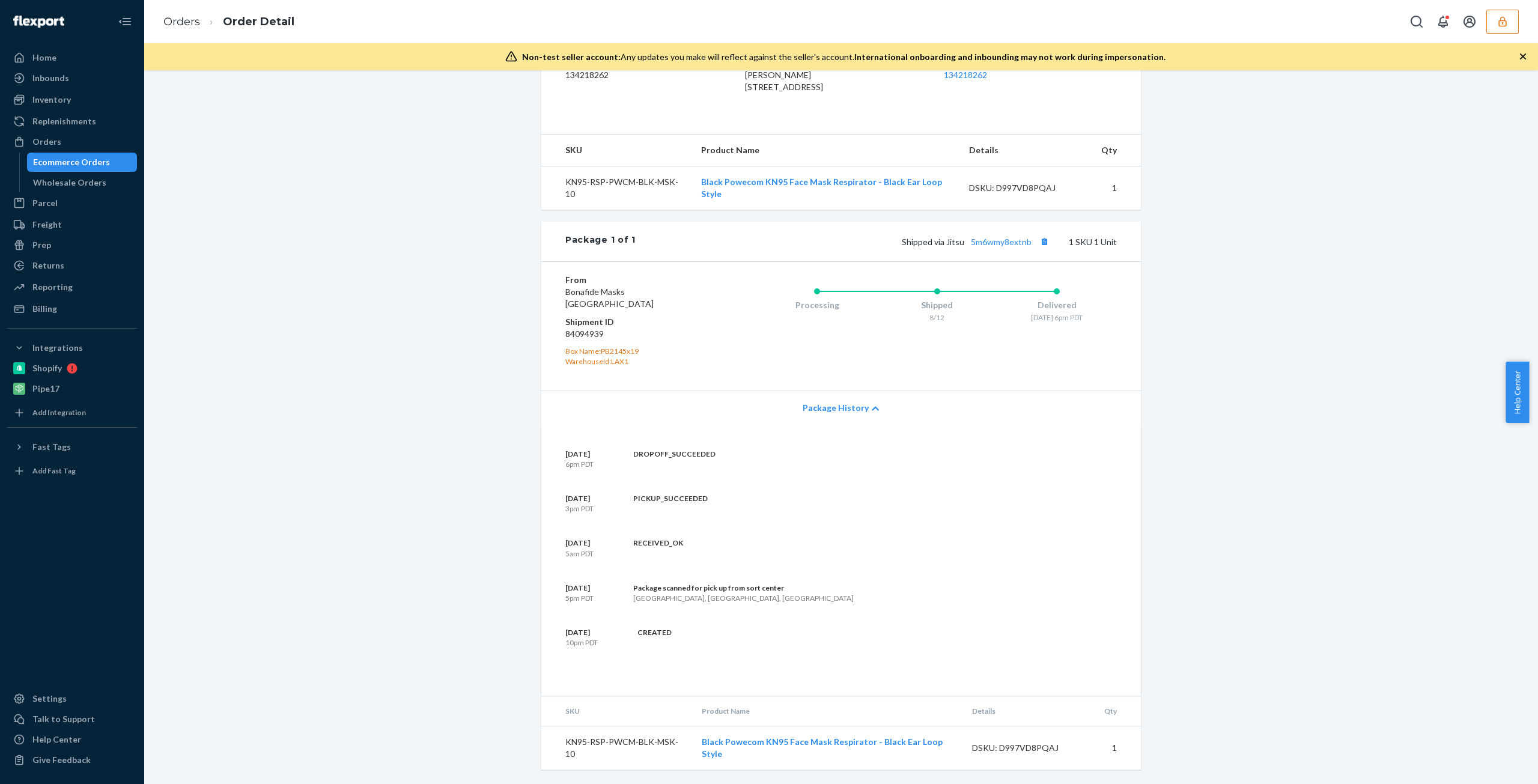
drag, startPoint x: 680, startPoint y: 635, endPoint x: 664, endPoint y: 642, distance: 17.5
click at [664, 642] on div "August 11 10pm PDT CREATED" at bounding box center [841, 638] width 551 height 20
click at [664, 642] on div "CREATED" at bounding box center [639, 638] width 64 height 20
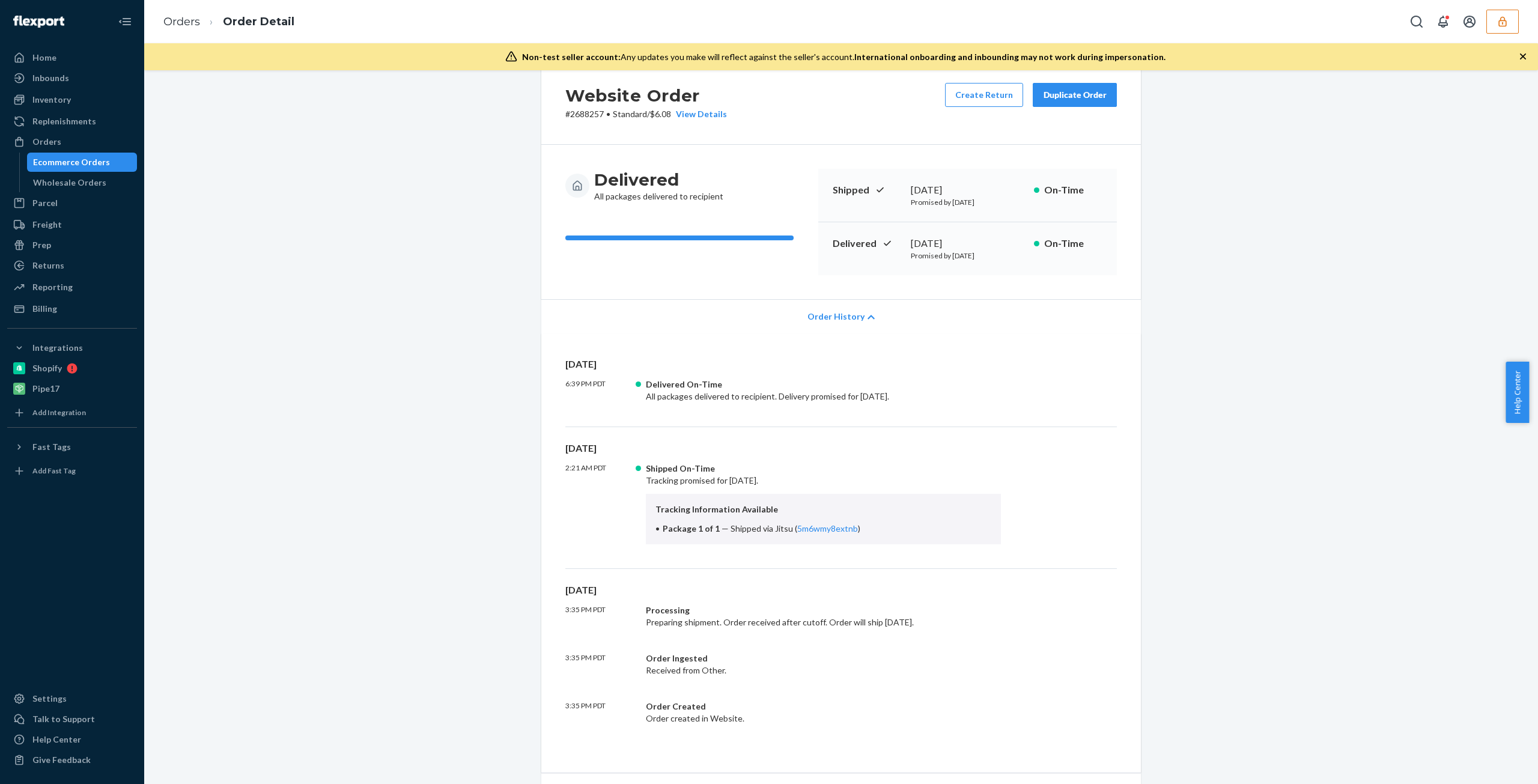
scroll to position [0, 0]
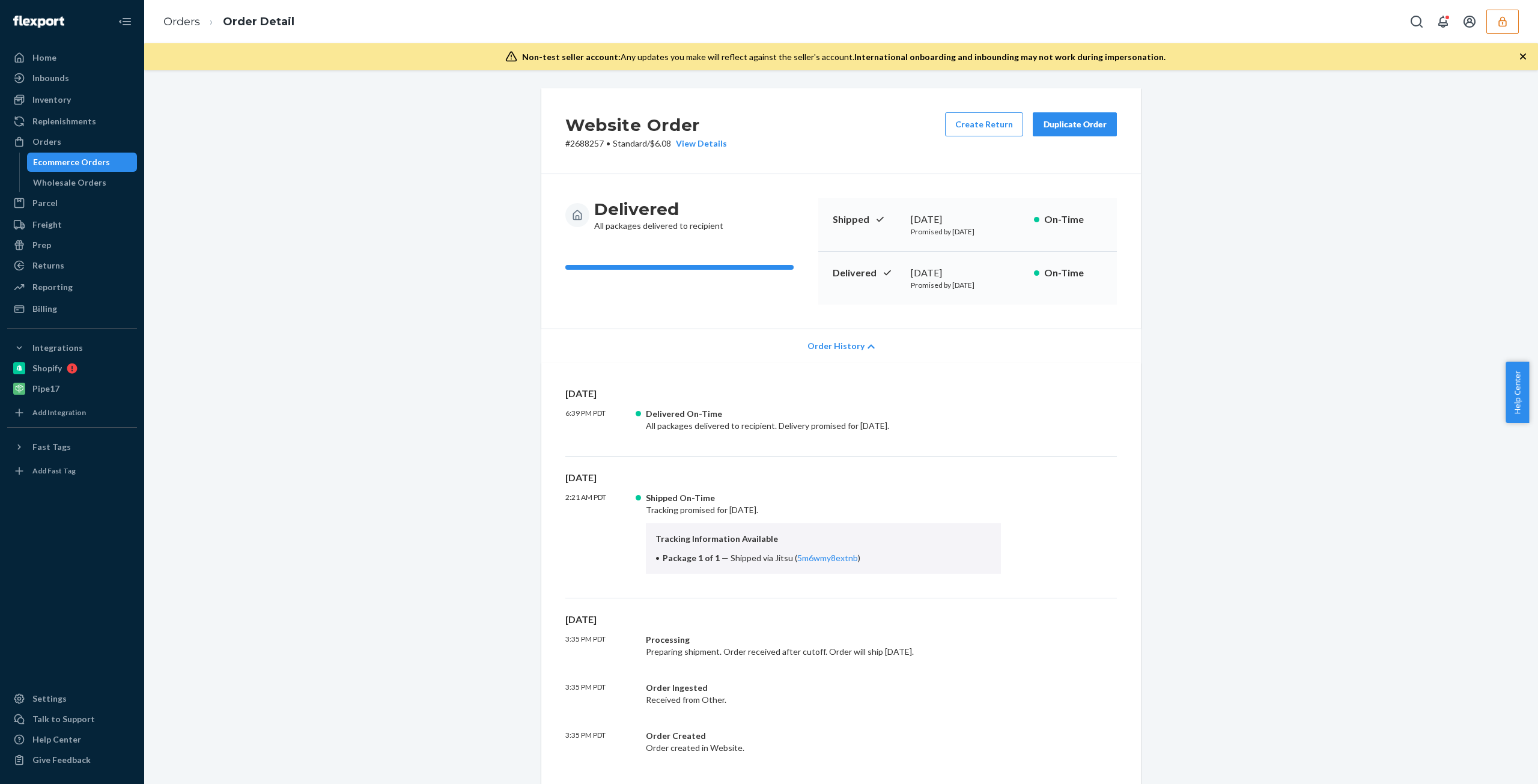
click at [832, 342] on span "Order History" at bounding box center [836, 346] width 57 height 12
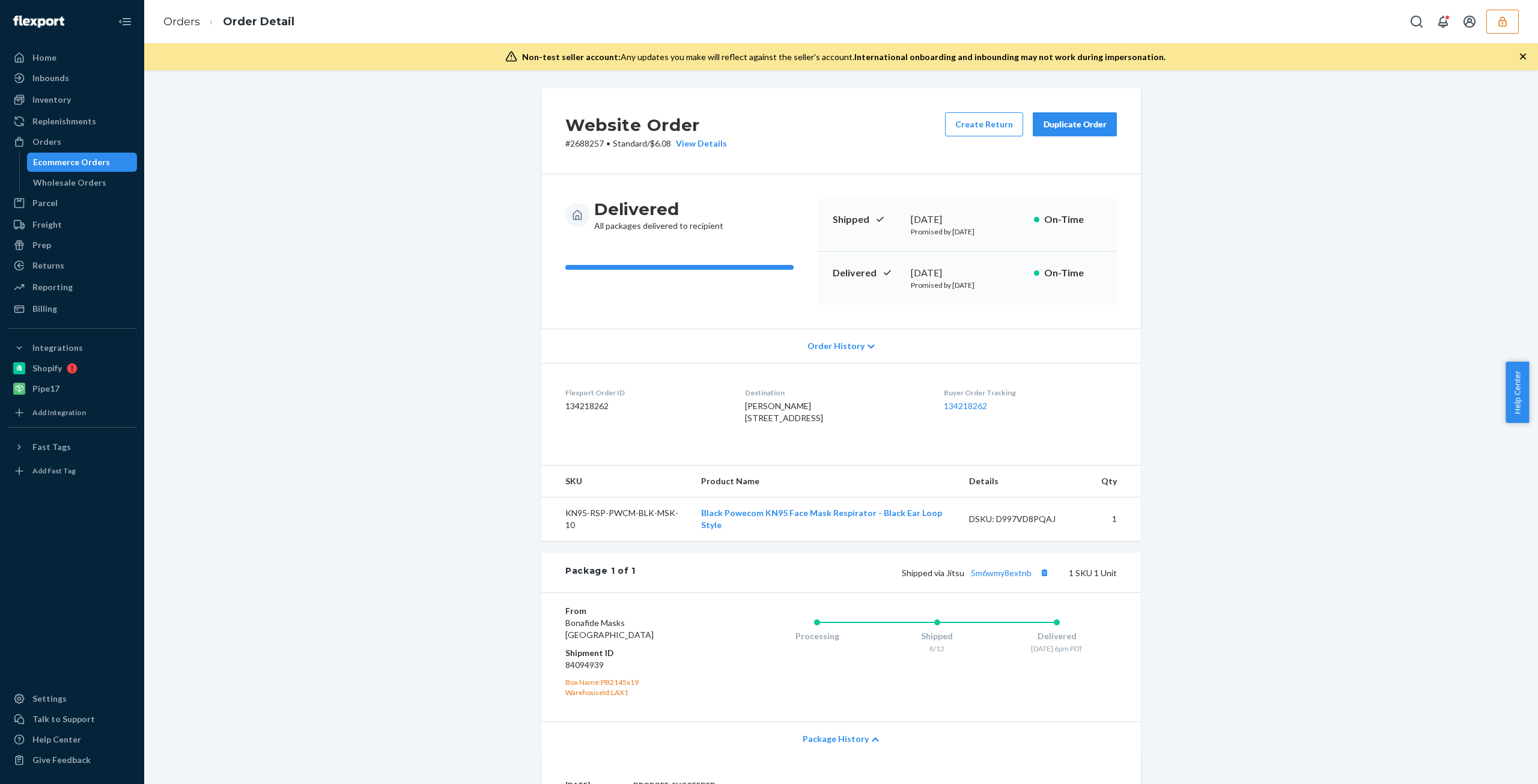
click at [833, 336] on div "Order History" at bounding box center [841, 345] width 600 height 34
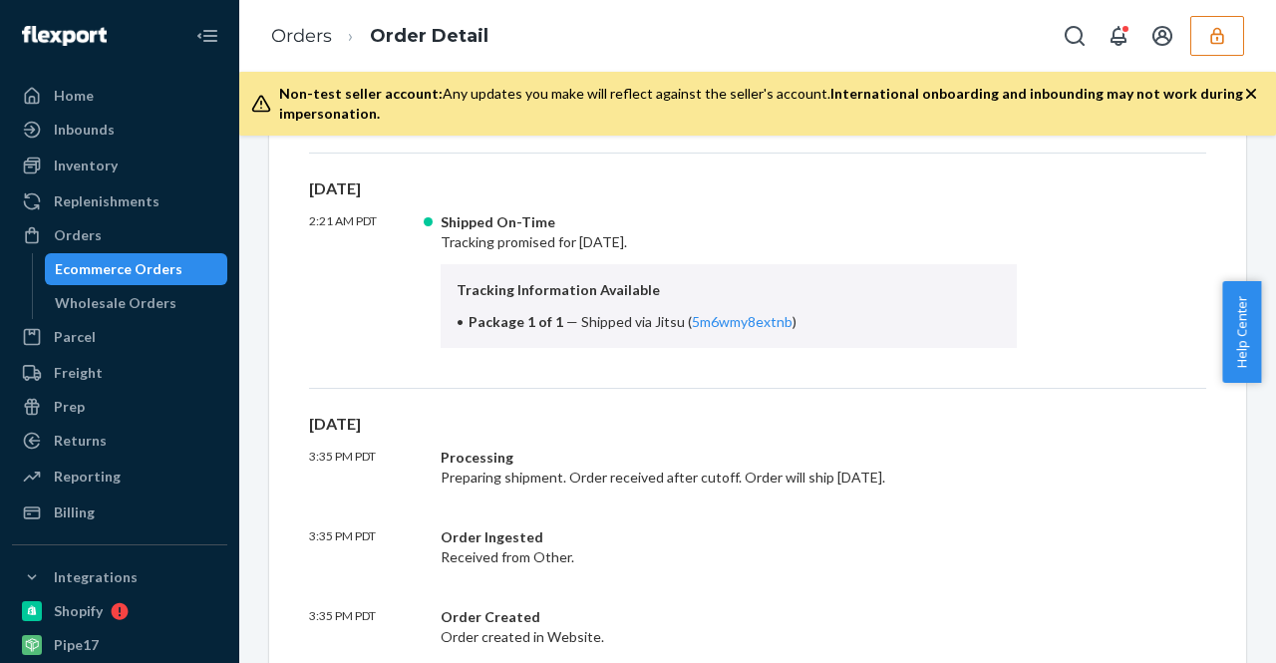
scroll to position [617, 0]
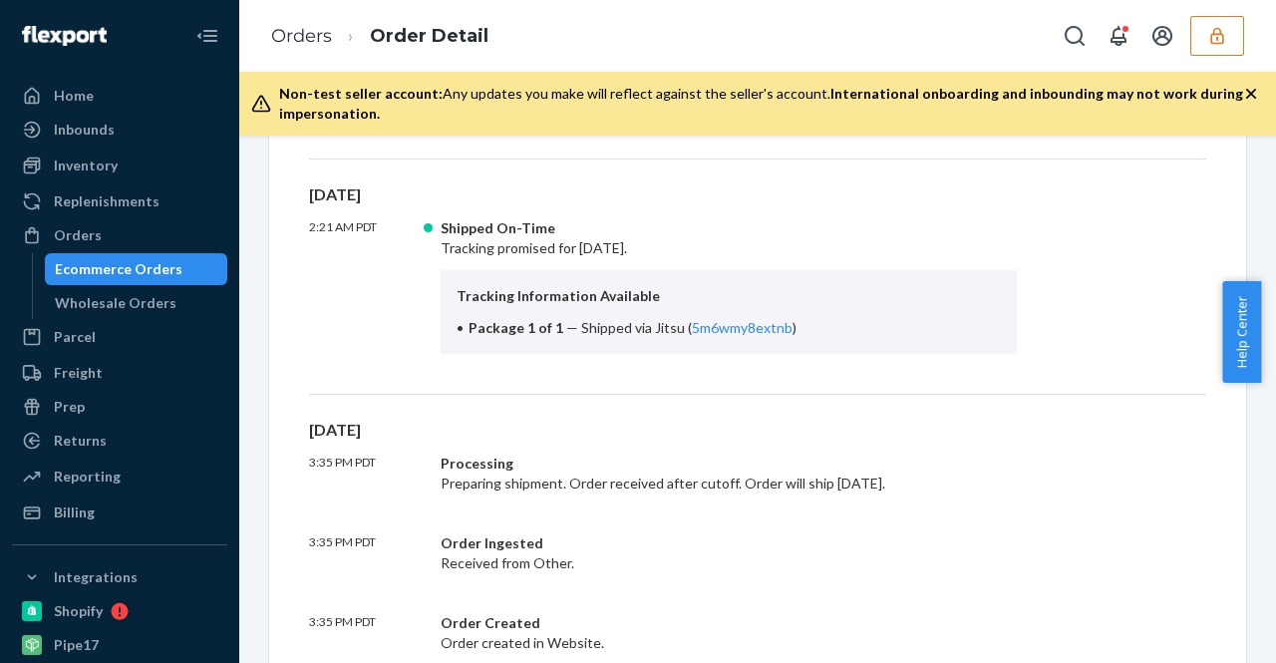
click at [347, 233] on p "2:21 AM PDT" at bounding box center [367, 286] width 116 height 136
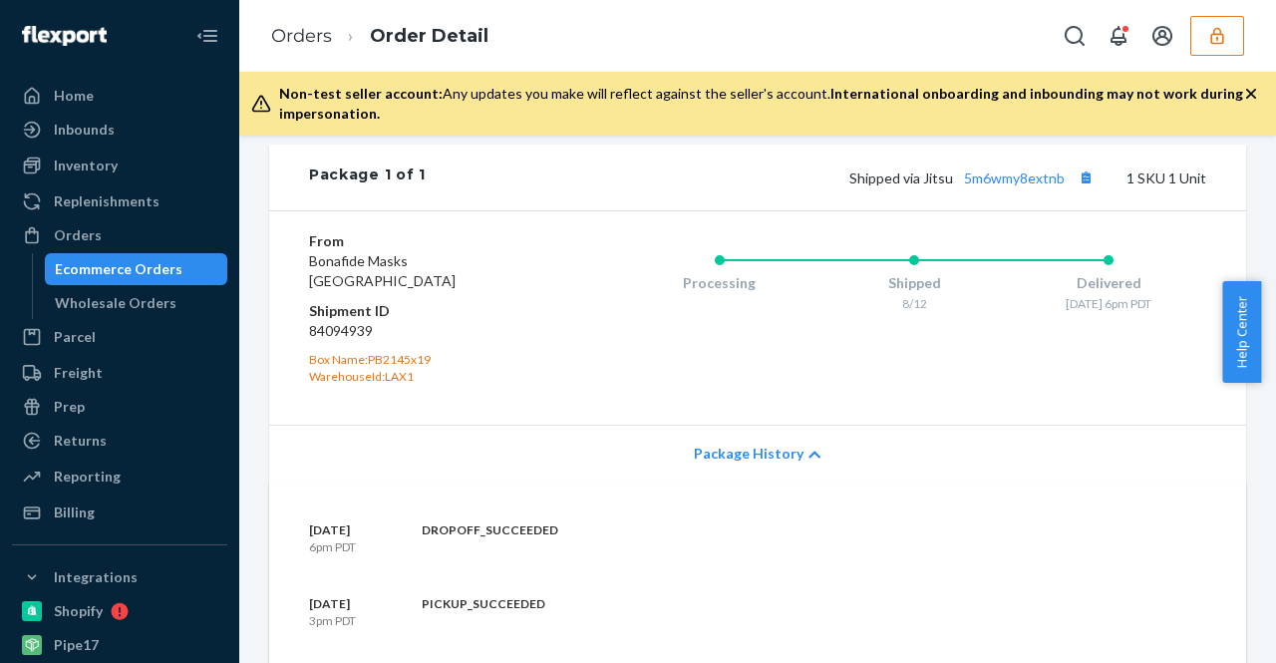
scroll to position [1519, 0]
click at [996, 187] on link "5m6wmy8extnb" at bounding box center [1014, 178] width 101 height 17
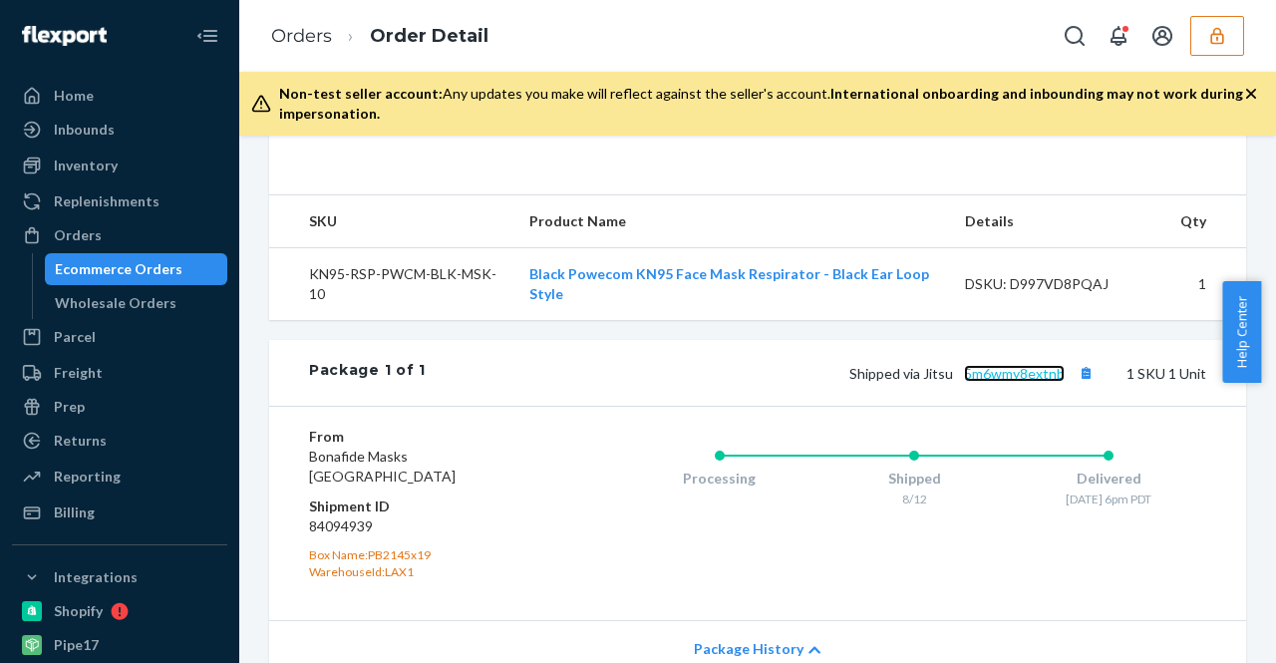
scroll to position [1971, 0]
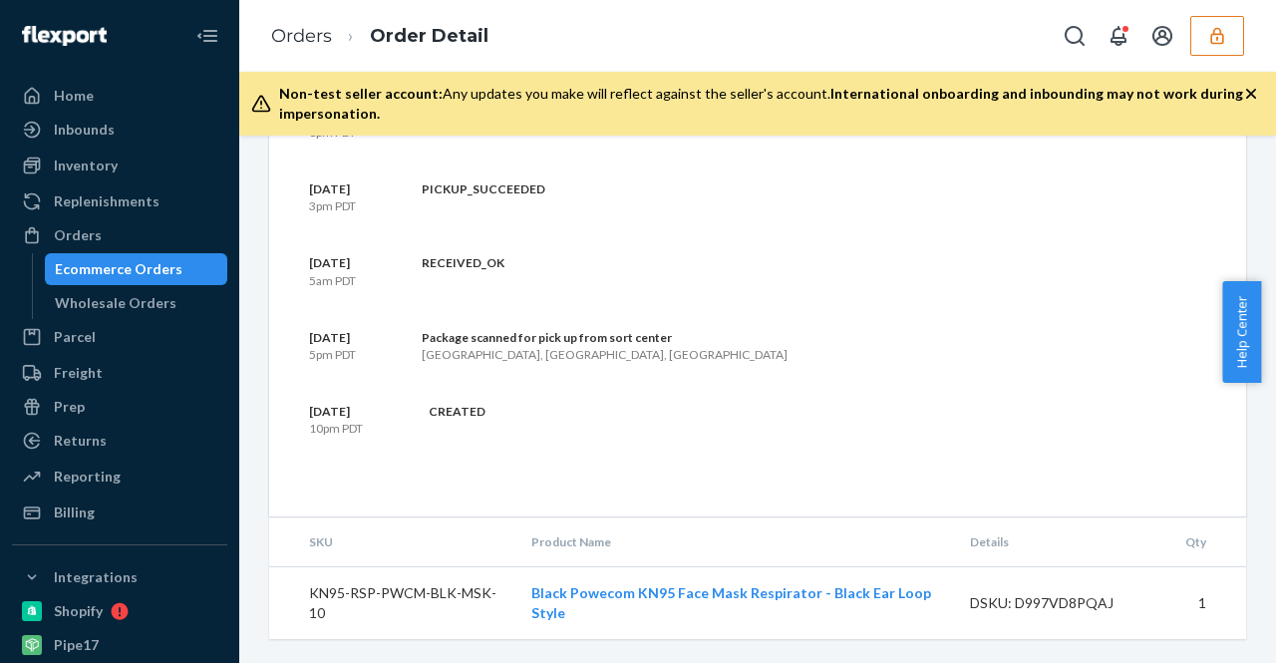
click at [860, 497] on div "August 13 6pm PDT DROPOFF_SUCCEEDED August 13 3pm PDT PICKUP_SUCCEEDED August 1…" at bounding box center [757, 292] width 977 height 450
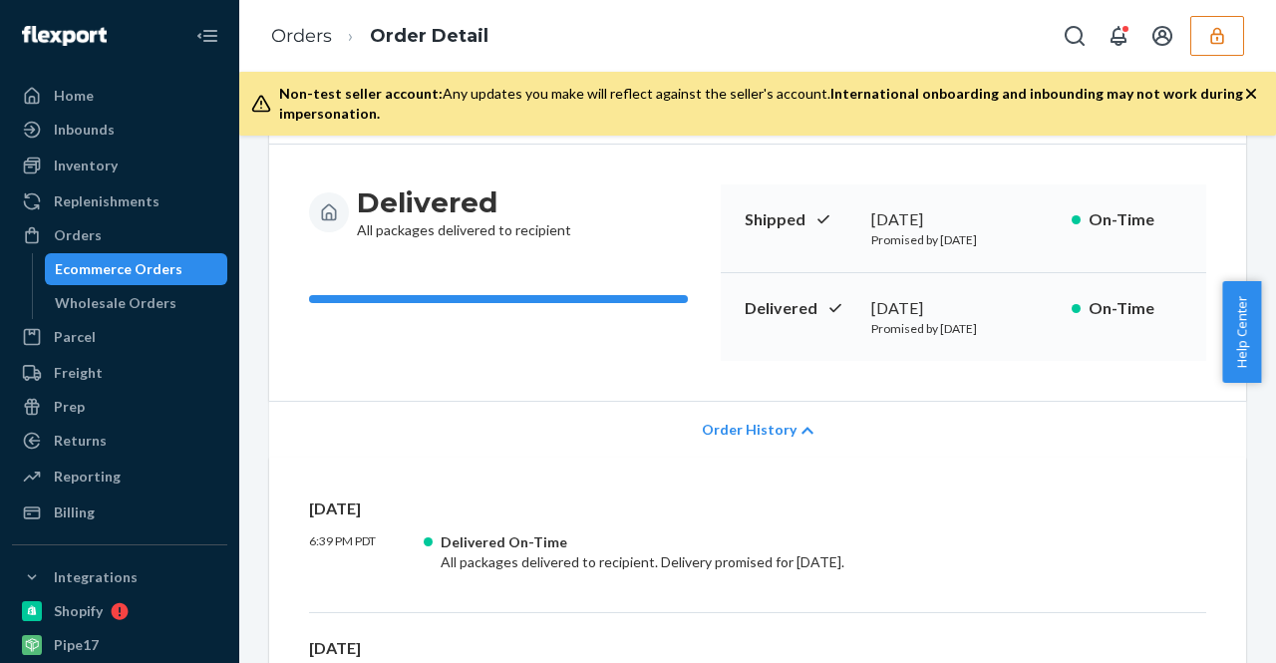
scroll to position [164, 0]
click at [770, 423] on span "Order History" at bounding box center [749, 429] width 95 height 20
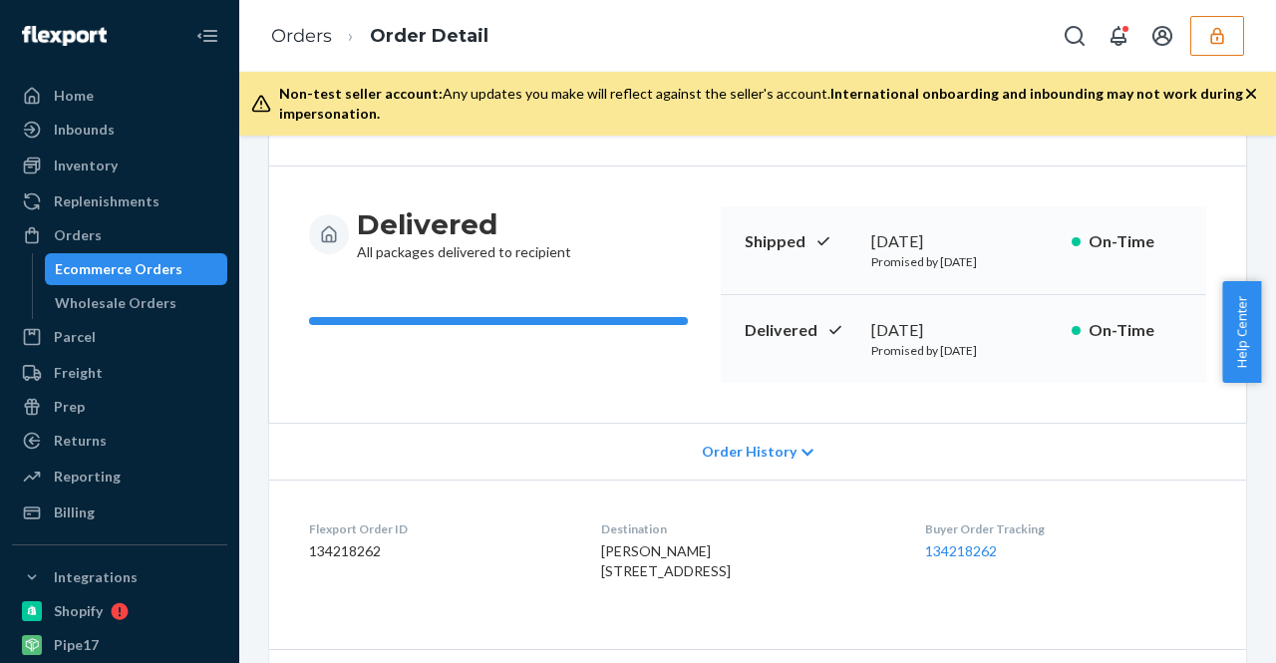
scroll to position [131, 0]
